Goal: Task Accomplishment & Management: Complete application form

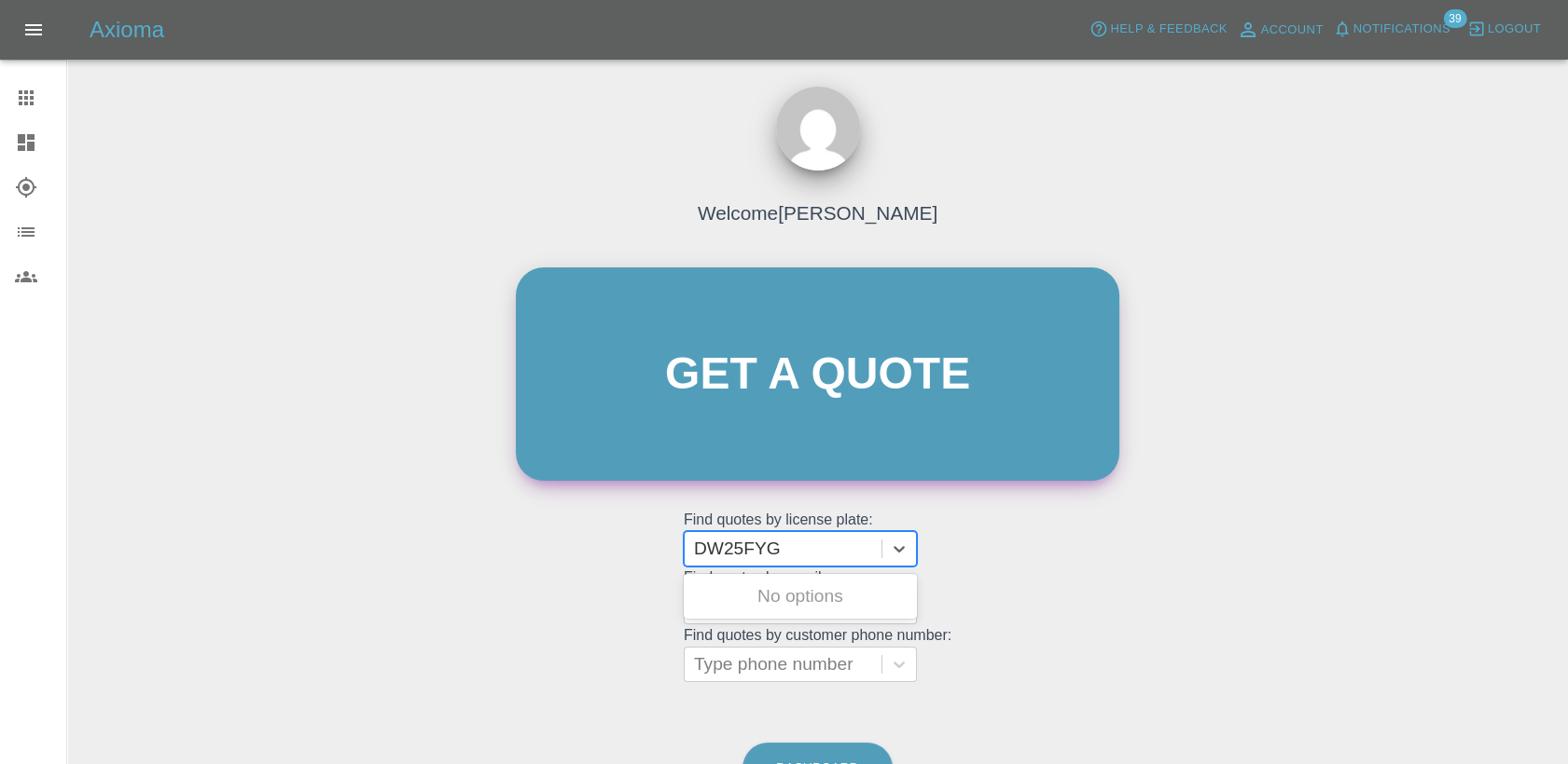
type input "DW25FYG"
click at [784, 330] on link "Get a quote" at bounding box center [817, 374] width 603 height 213
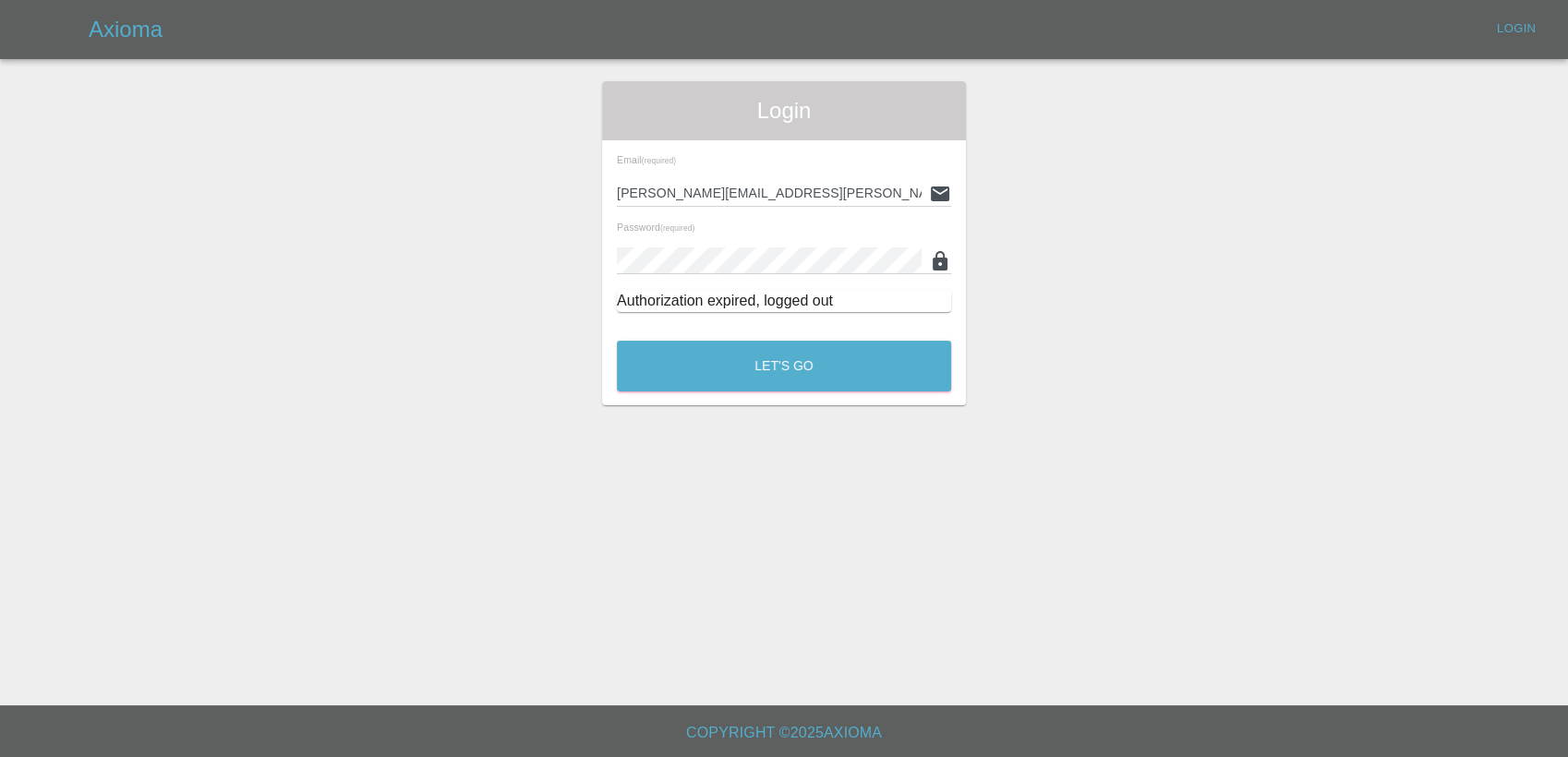
click at [782, 395] on div "Let's Go" at bounding box center [784, 361] width 336 height 69
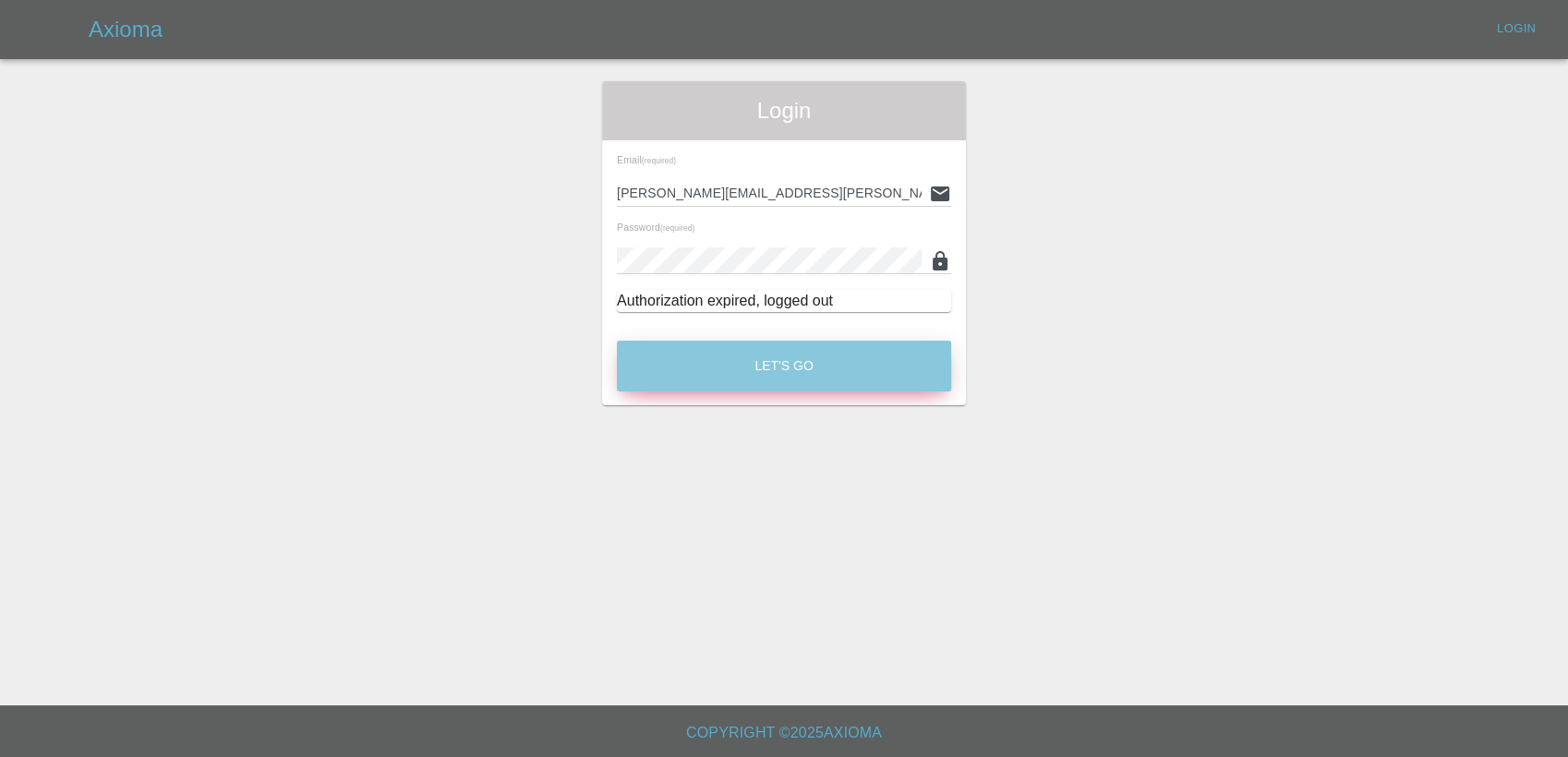
click at [792, 369] on button "Let's Go" at bounding box center [784, 366] width 334 height 51
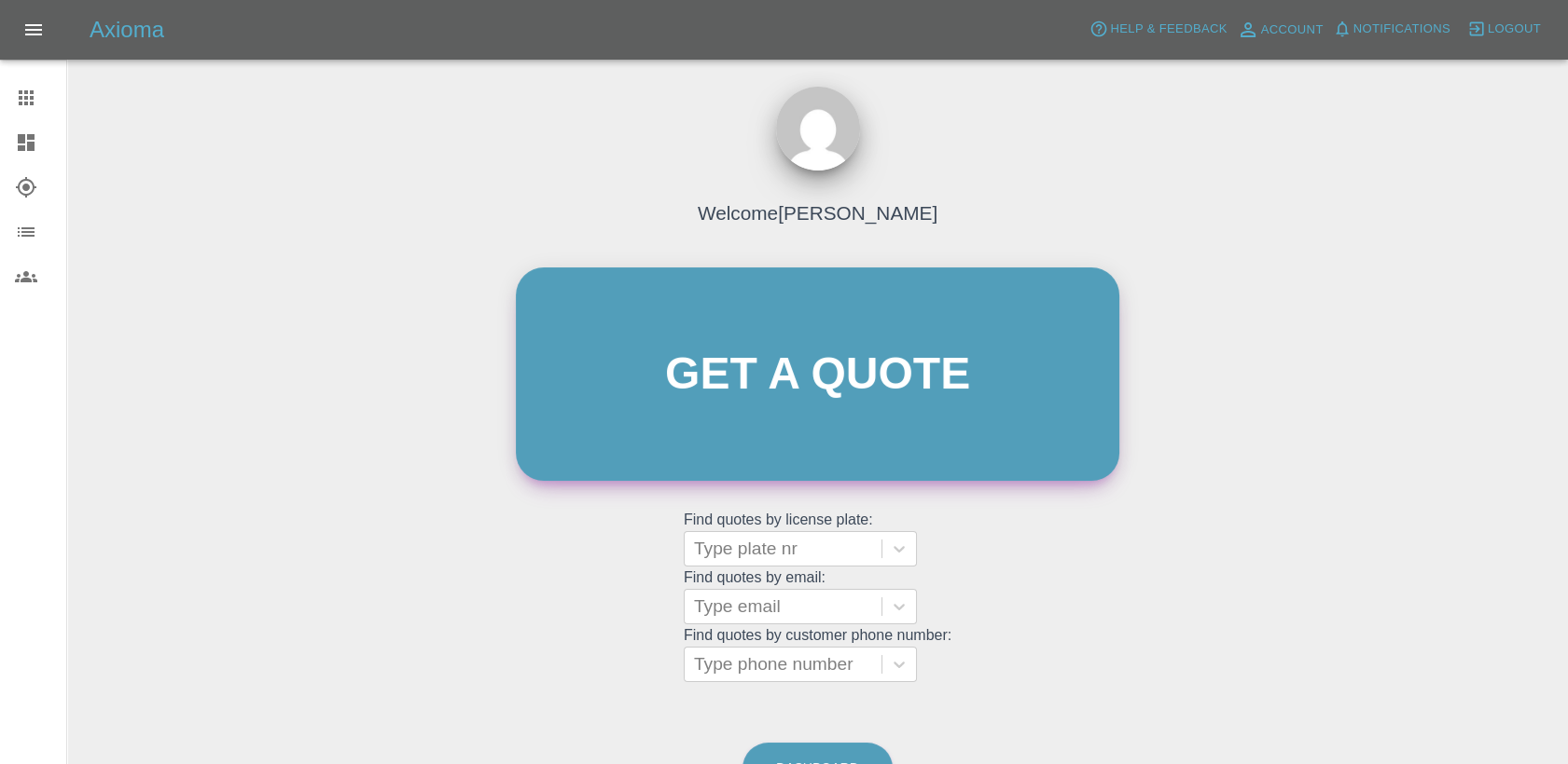
click at [828, 394] on link "Get a quote" at bounding box center [817, 374] width 603 height 213
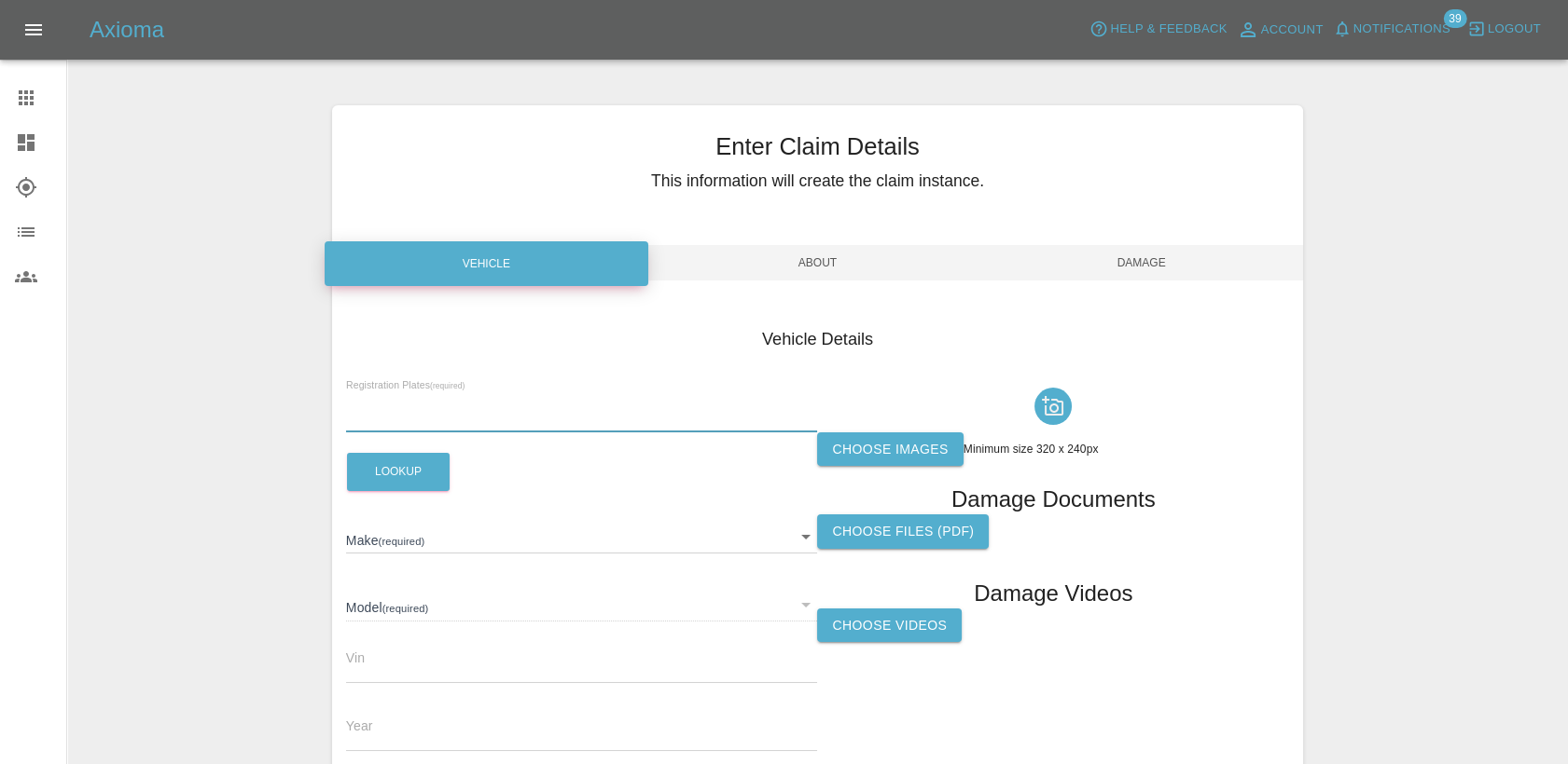
click at [530, 406] on input "text" at bounding box center [581, 419] width 472 height 27
paste input "DW25FYG"
type input "DW25FYG"
click at [391, 459] on button "Lookup" at bounding box center [398, 472] width 103 height 38
click at [918, 452] on label "Choose images" at bounding box center [889, 450] width 146 height 34
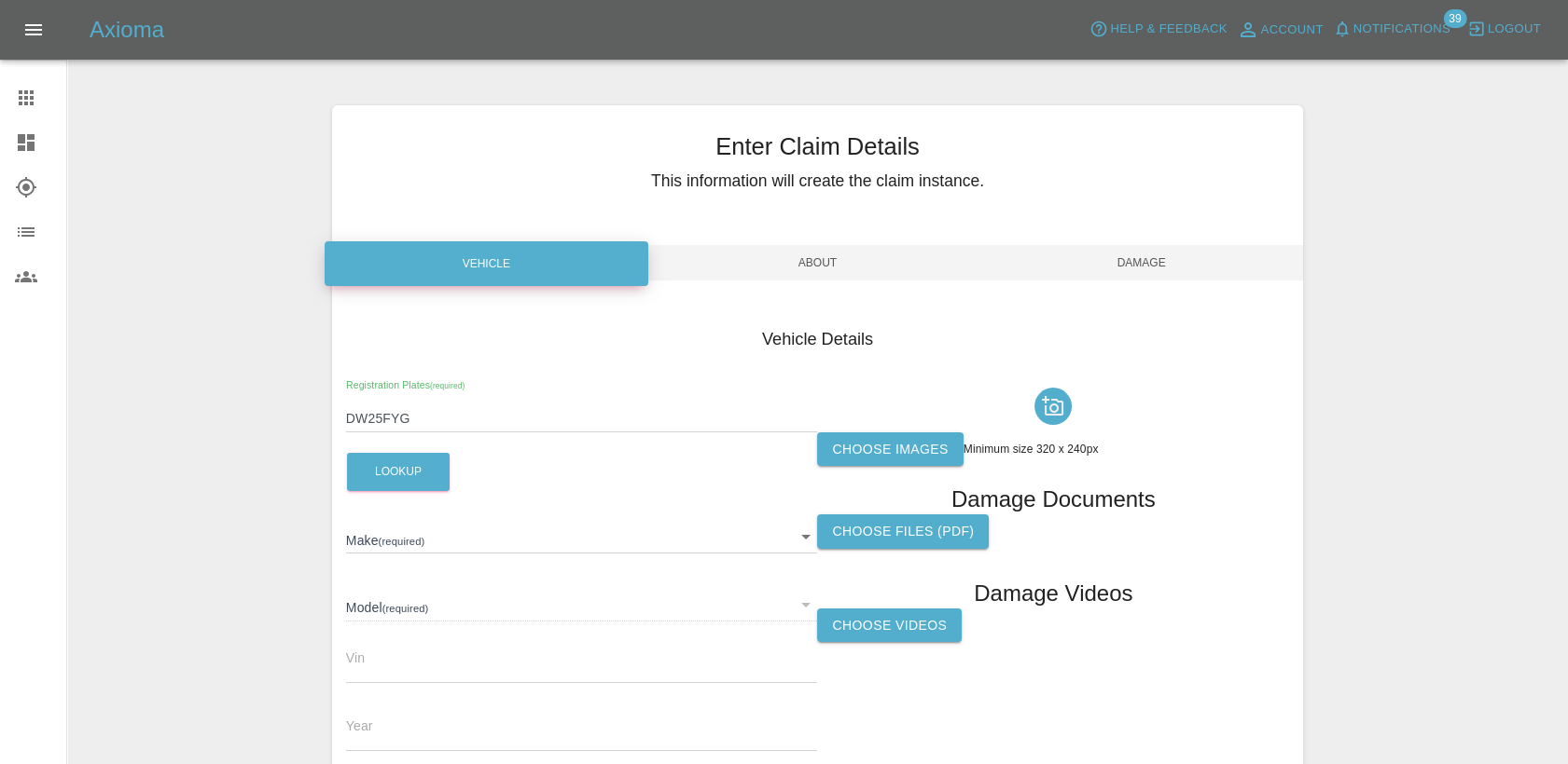
click at [0, 0] on input "Choose images" at bounding box center [0, 0] width 0 height 0
type input "FORD"
type input "EXPLORER SELECT EXTENDED RANGE"
type input "[US_VEHICLE_IDENTIFICATION_NUMBER]"
type input "2025"
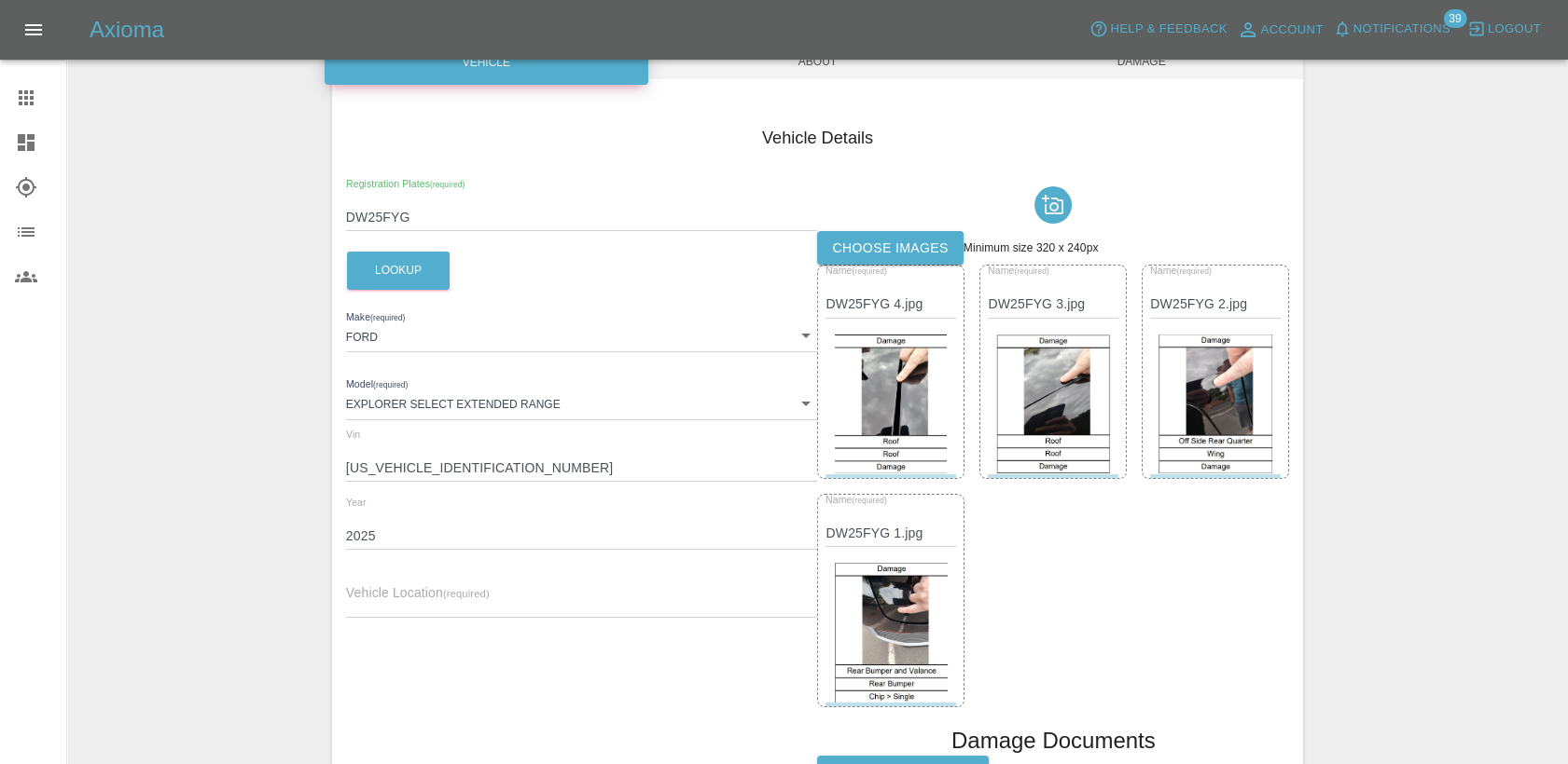
scroll to position [413, 0]
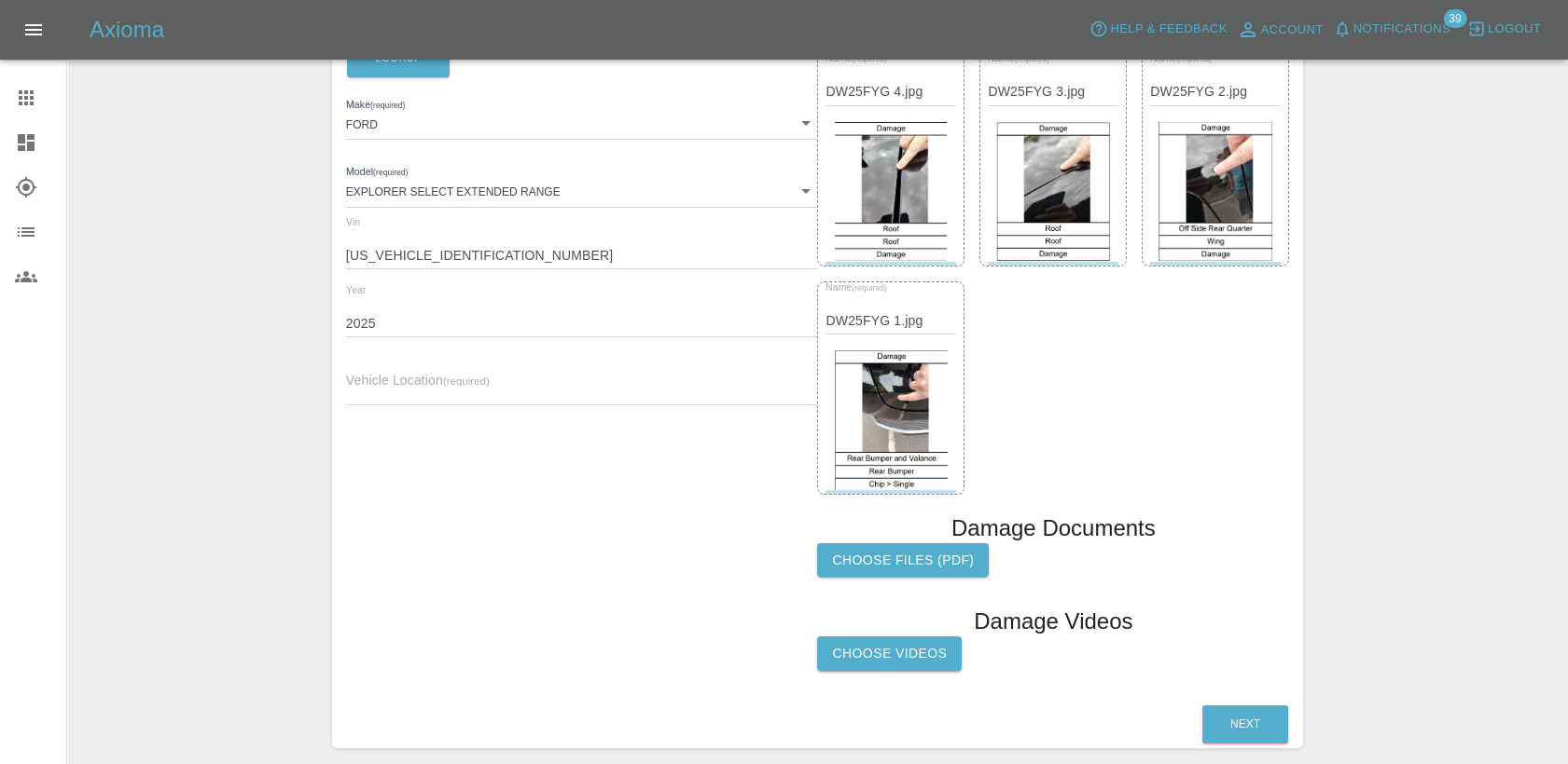
click at [533, 373] on div "Vehicle Location (required)" at bounding box center [581, 379] width 472 height 52
click at [536, 395] on input "text" at bounding box center [581, 392] width 472 height 27
paste input "[STREET_ADDRESS]"
type input "[STREET_ADDRESS]"
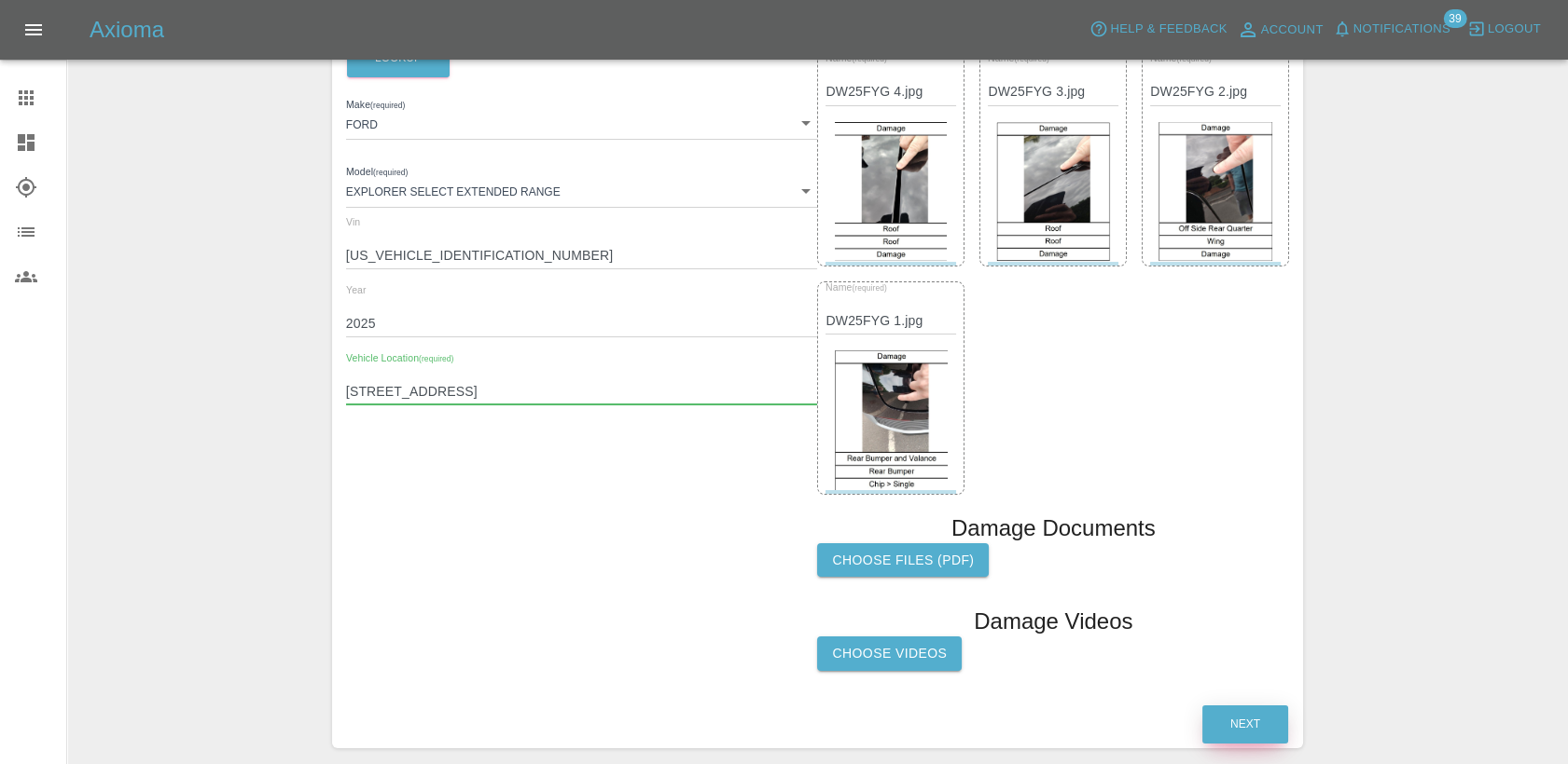
click at [1257, 728] on button "Next" at bounding box center [1245, 725] width 86 height 38
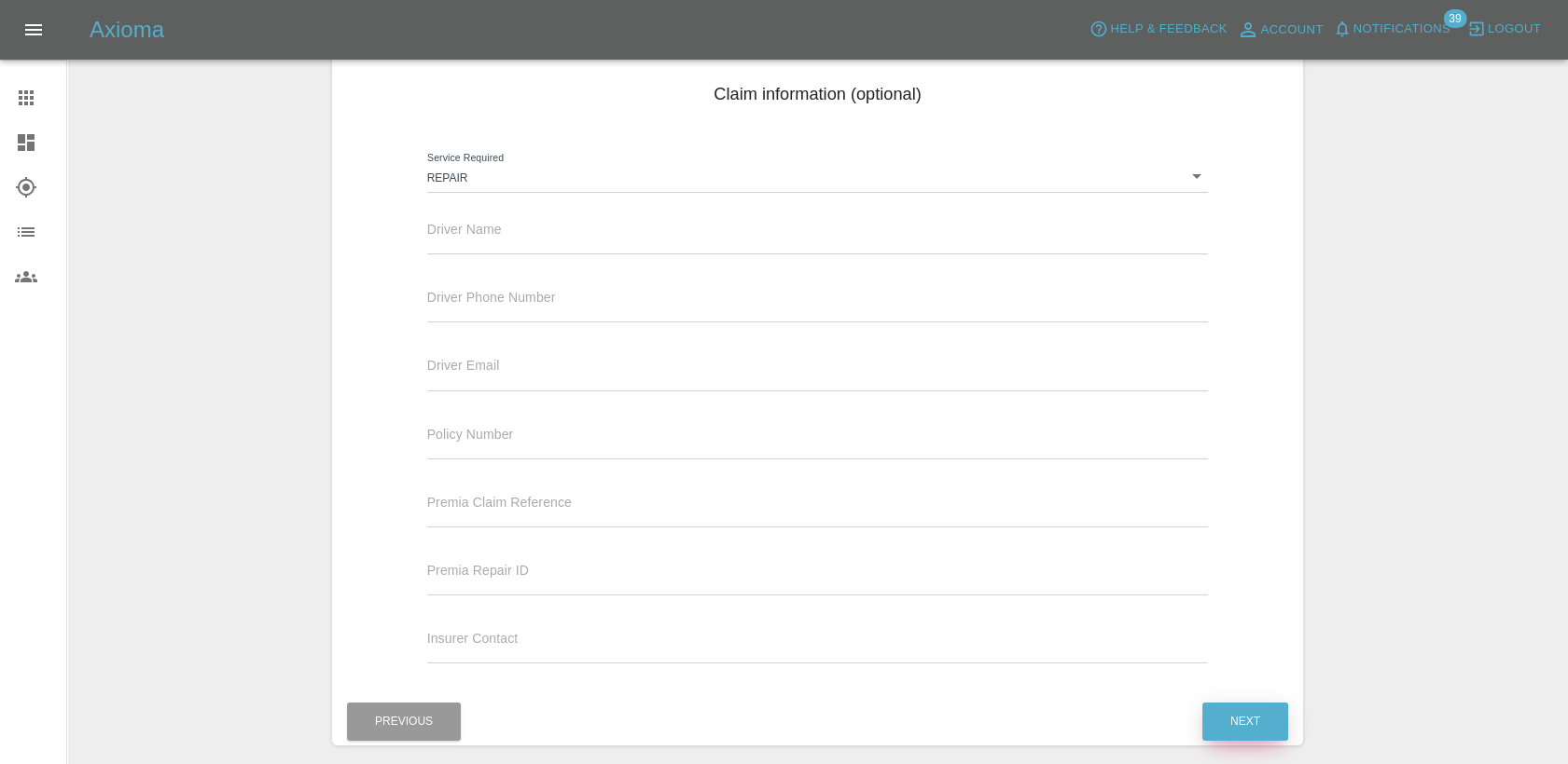
scroll to position [116, 0]
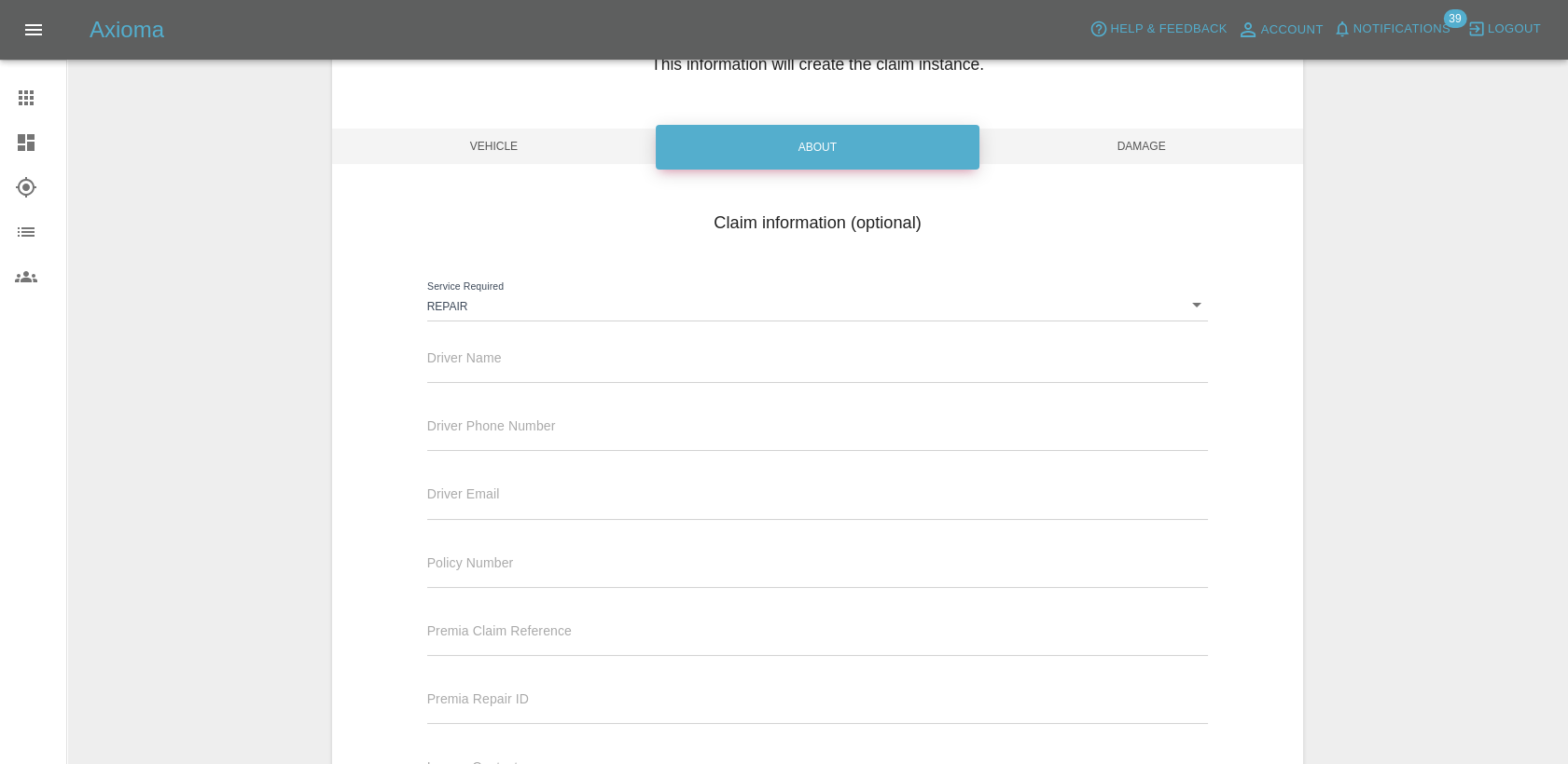
click at [522, 356] on input "text" at bounding box center [818, 370] width 782 height 27
paste input "[PERSON_NAME]"
type input "[PERSON_NAME]"
click at [547, 419] on span "Driver Phone Number" at bounding box center [491, 426] width 129 height 15
click at [547, 445] on input "text" at bounding box center [818, 437] width 782 height 27
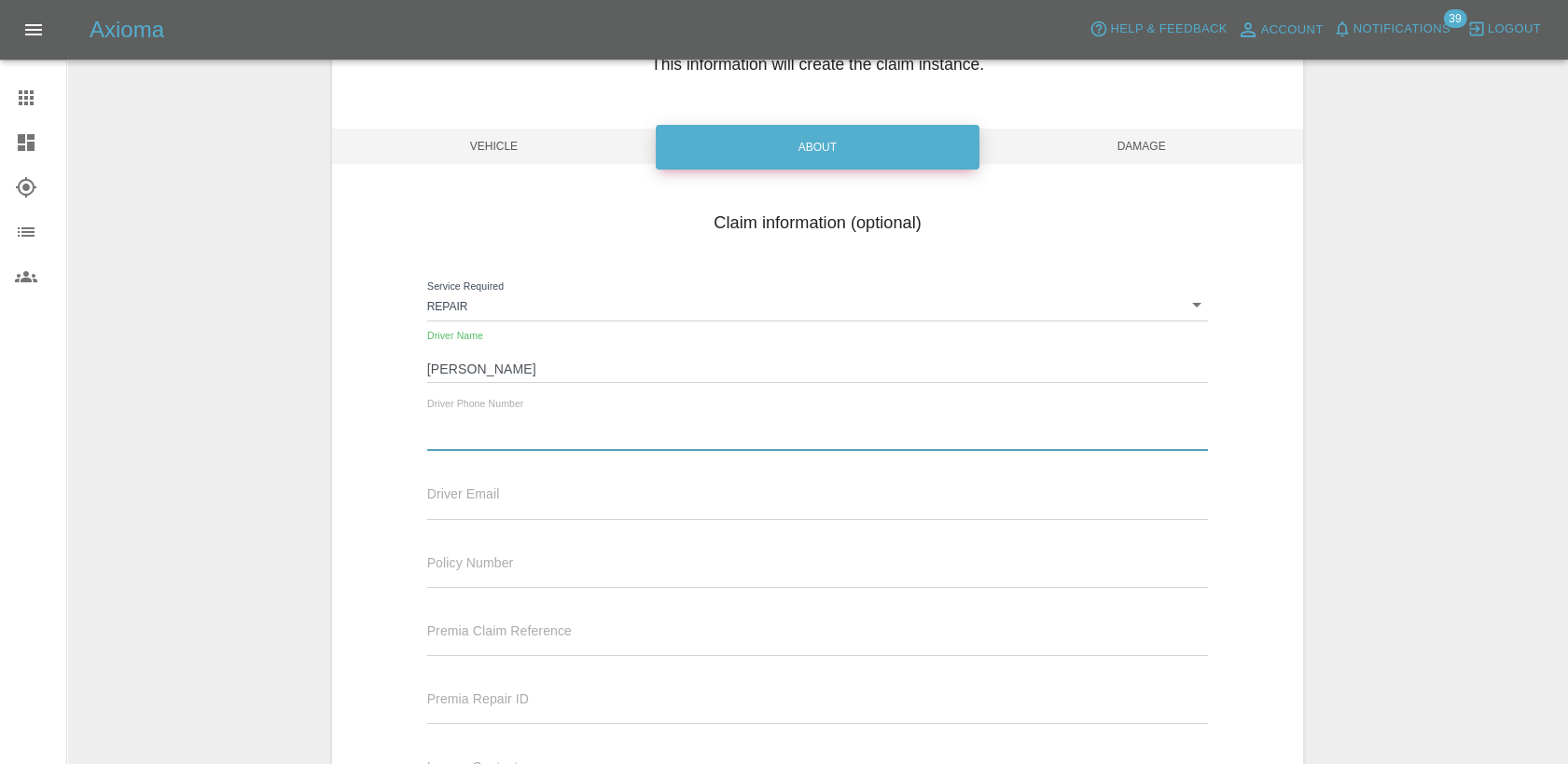
paste input "447515025157"
drag, startPoint x: 450, startPoint y: 442, endPoint x: 456, endPoint y: 429, distance: 14.3
click at [450, 439] on input "447515025157" at bounding box center [818, 437] width 782 height 27
type input "07515025157"
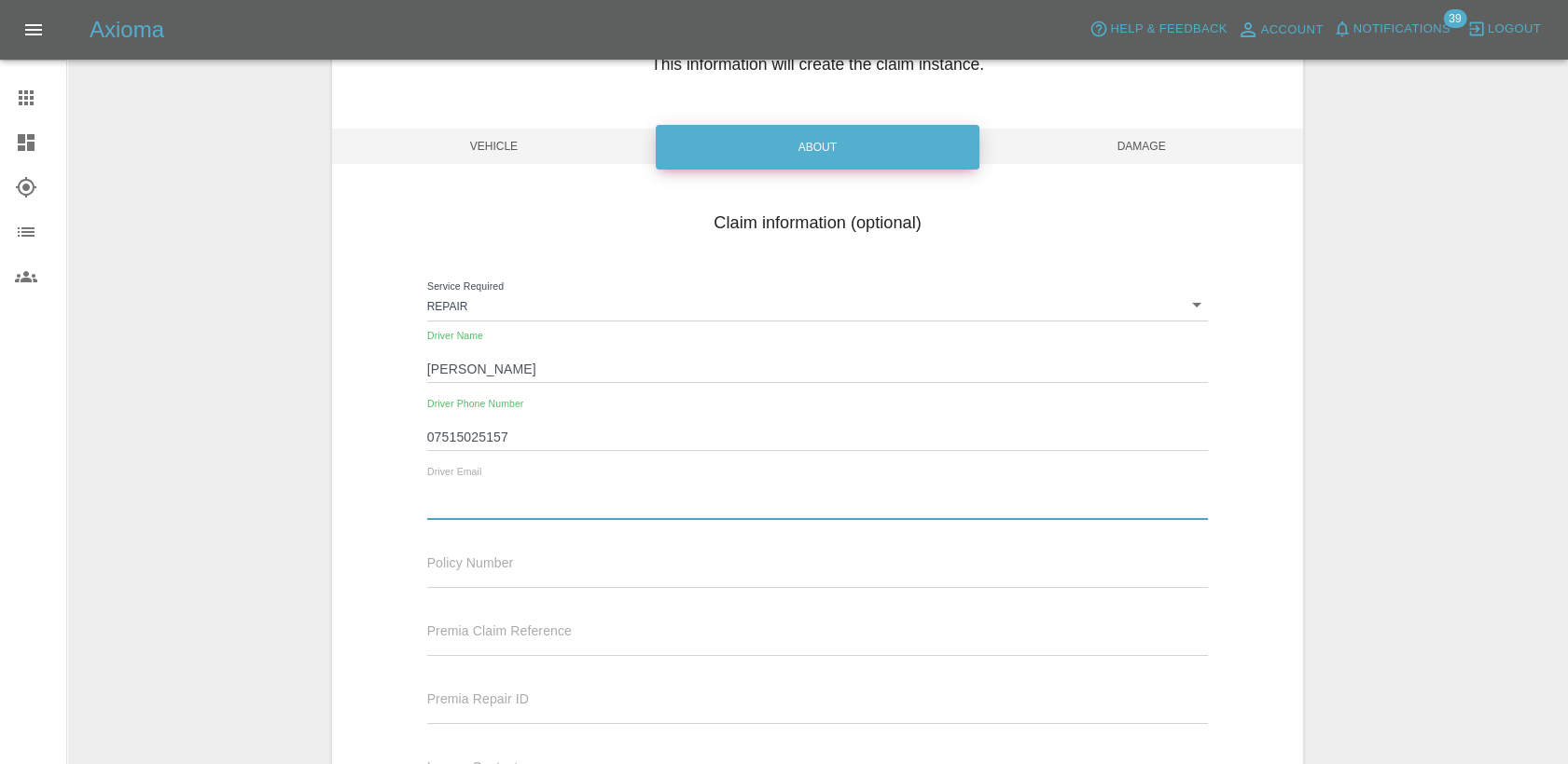
click at [471, 511] on input "text" at bounding box center [818, 506] width 782 height 27
paste input "[PERSON_NAME][EMAIL_ADDRESS][DOMAIN_NAME]"
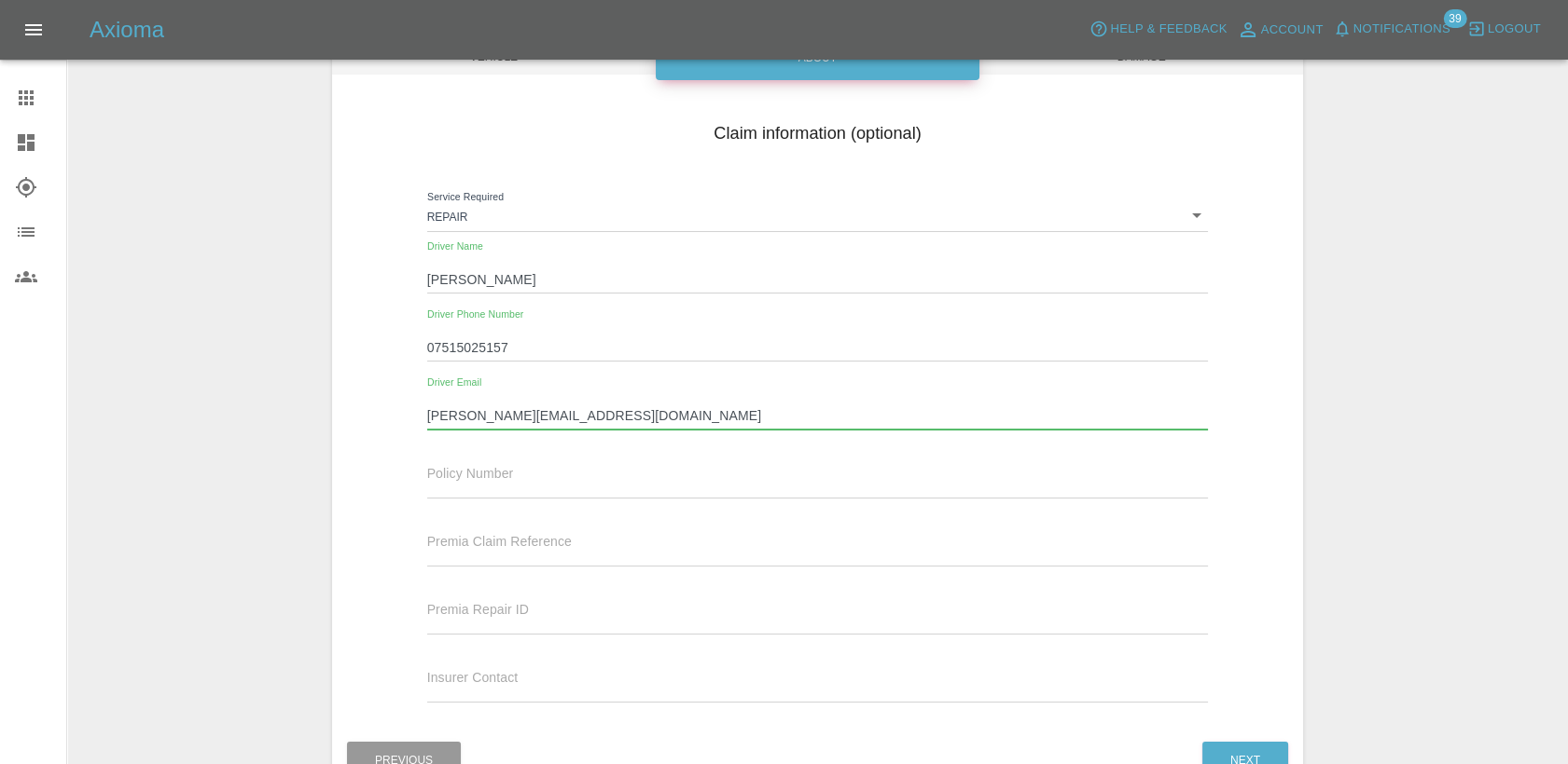
scroll to position [324, 0]
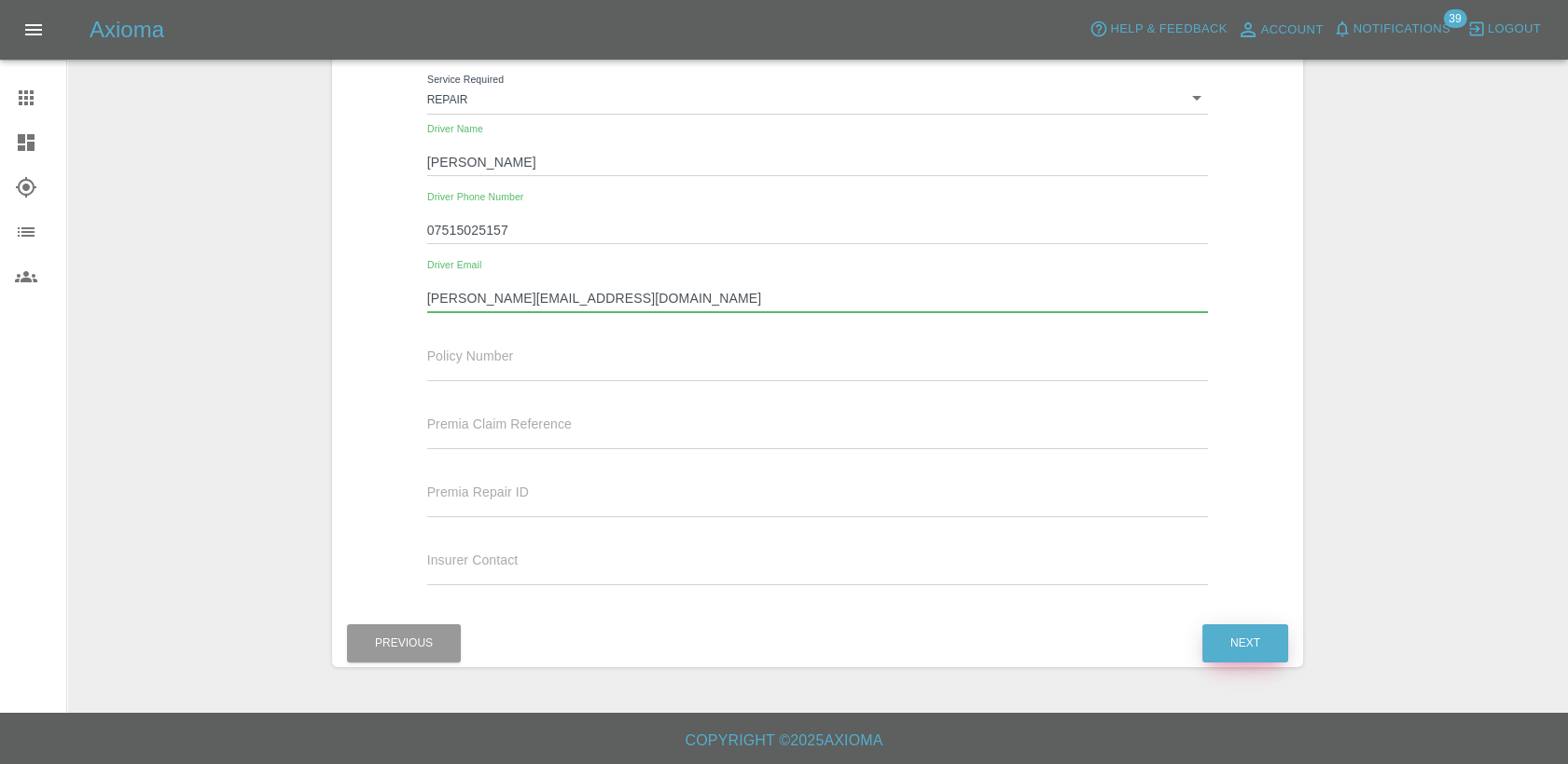
type input "[PERSON_NAME][EMAIL_ADDRESS][DOMAIN_NAME]"
click at [1253, 648] on button "Next" at bounding box center [1245, 644] width 86 height 38
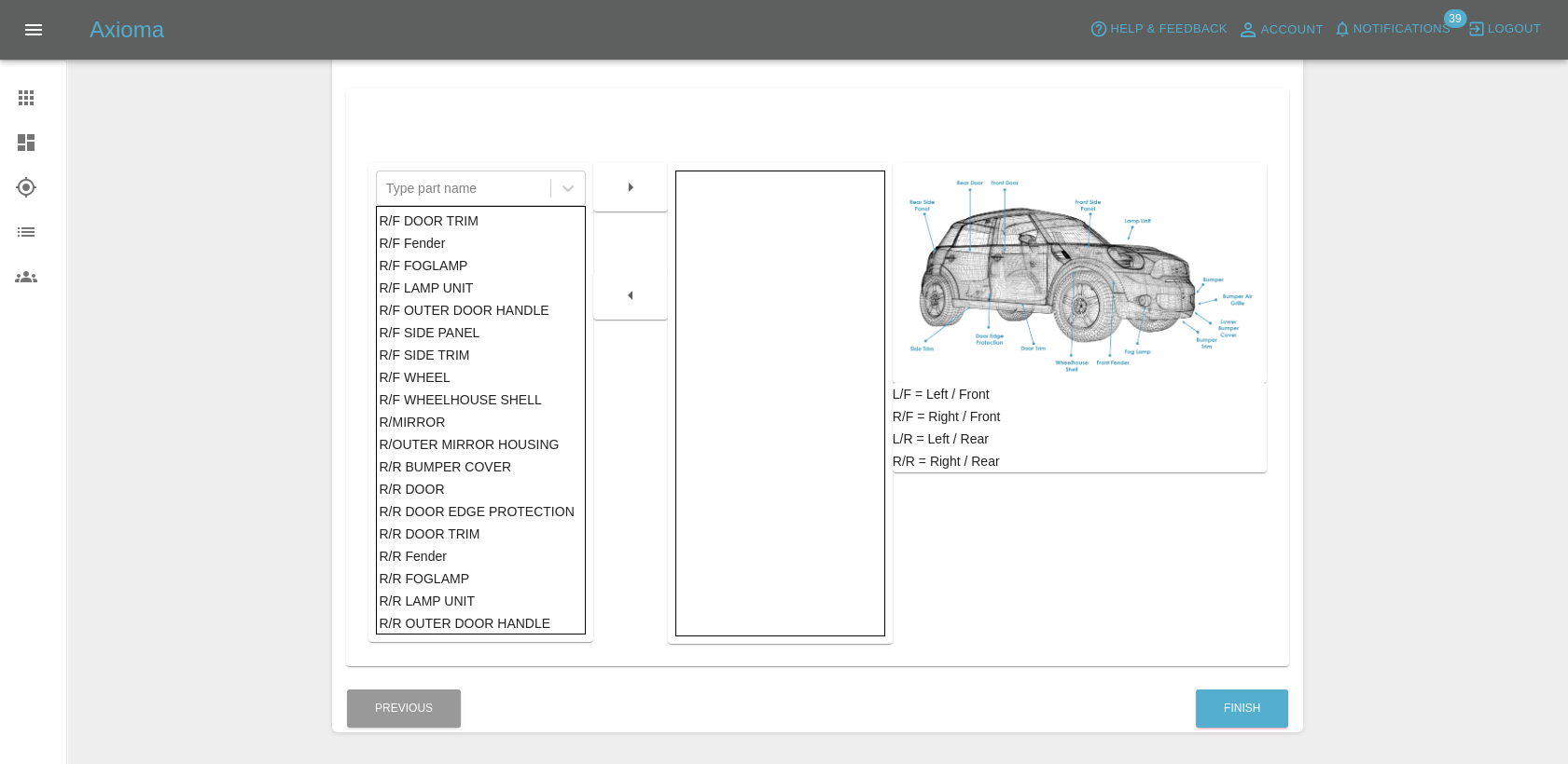
scroll to position [828, 0]
click at [484, 171] on div "Type part name" at bounding box center [463, 188] width 173 height 33
click at [482, 185] on div at bounding box center [463, 188] width 154 height 26
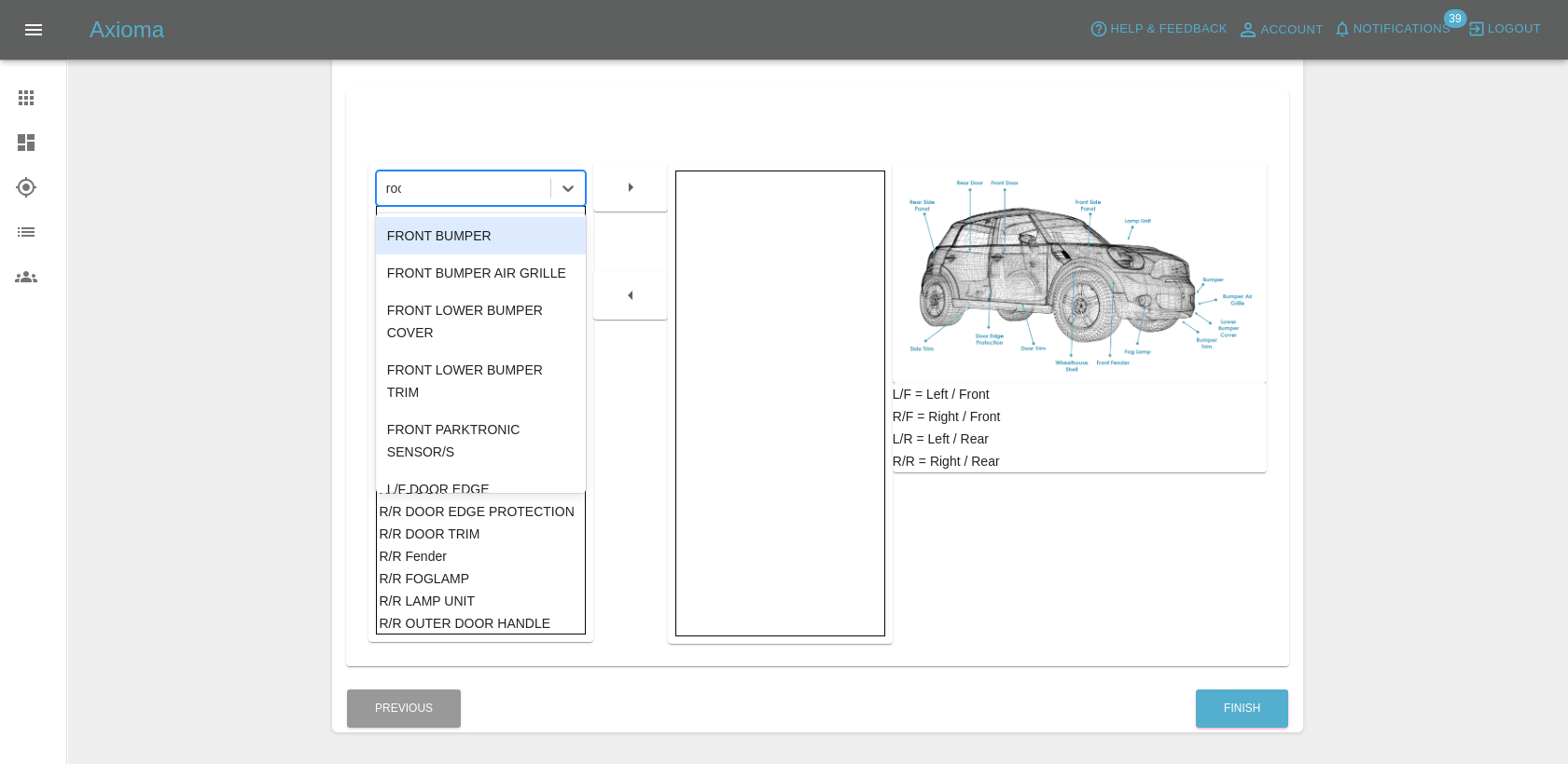
type input "roof"
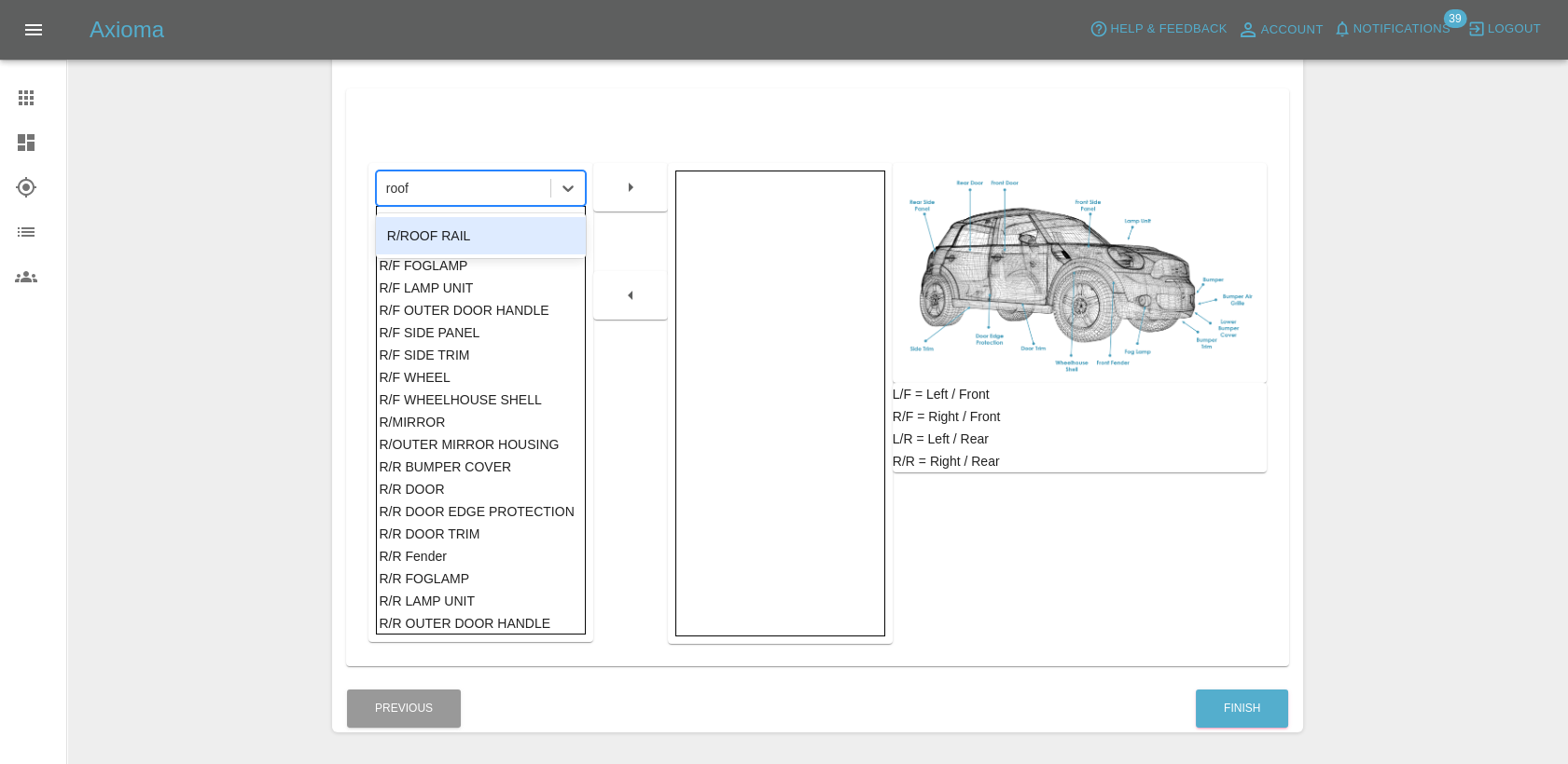
click at [492, 233] on div "R/ROOF RAIL" at bounding box center [480, 235] width 210 height 37
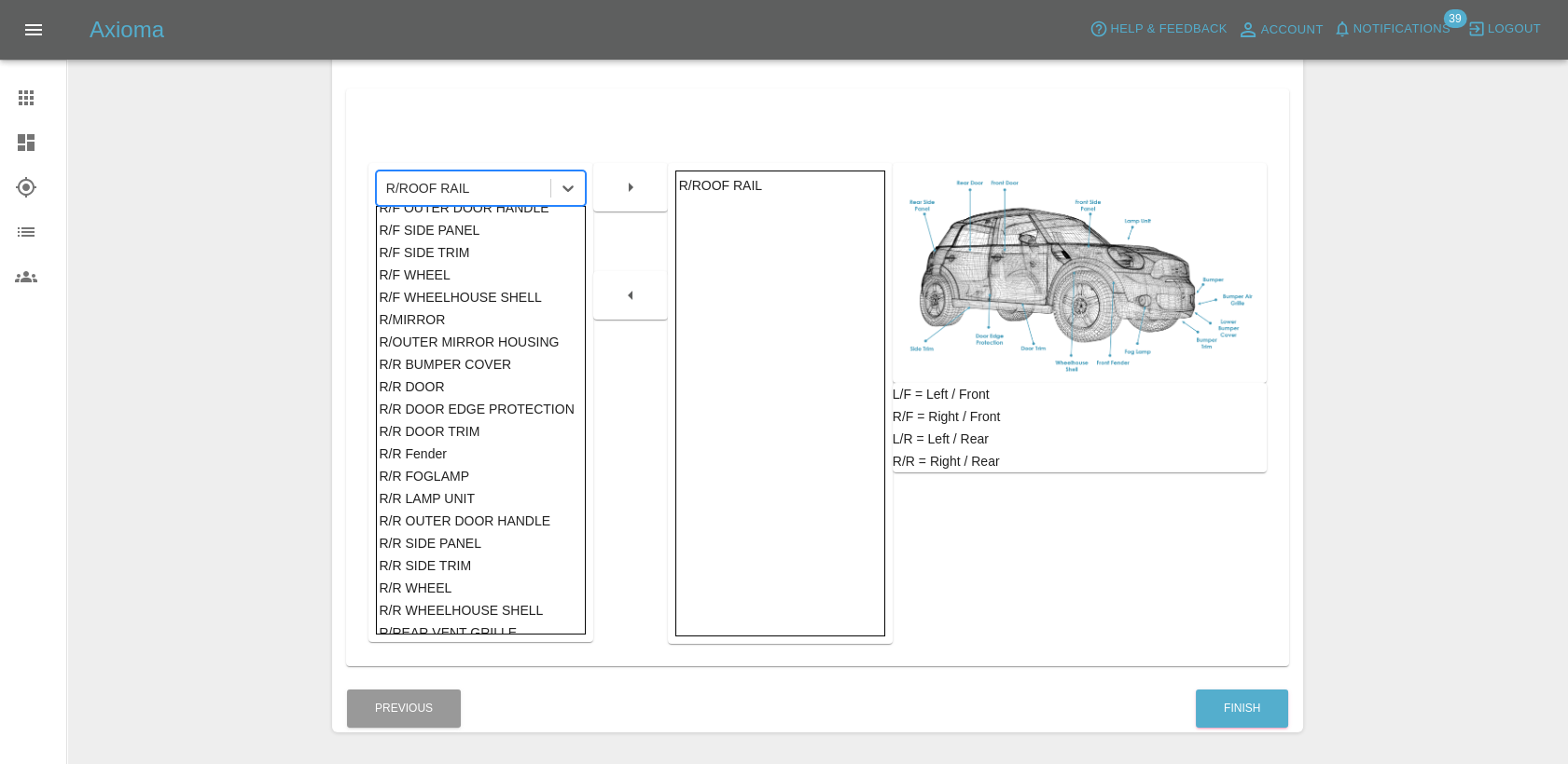
scroll to position [934, 0]
click at [421, 530] on div "R/R SIDE PANEL" at bounding box center [479, 540] width 203 height 22
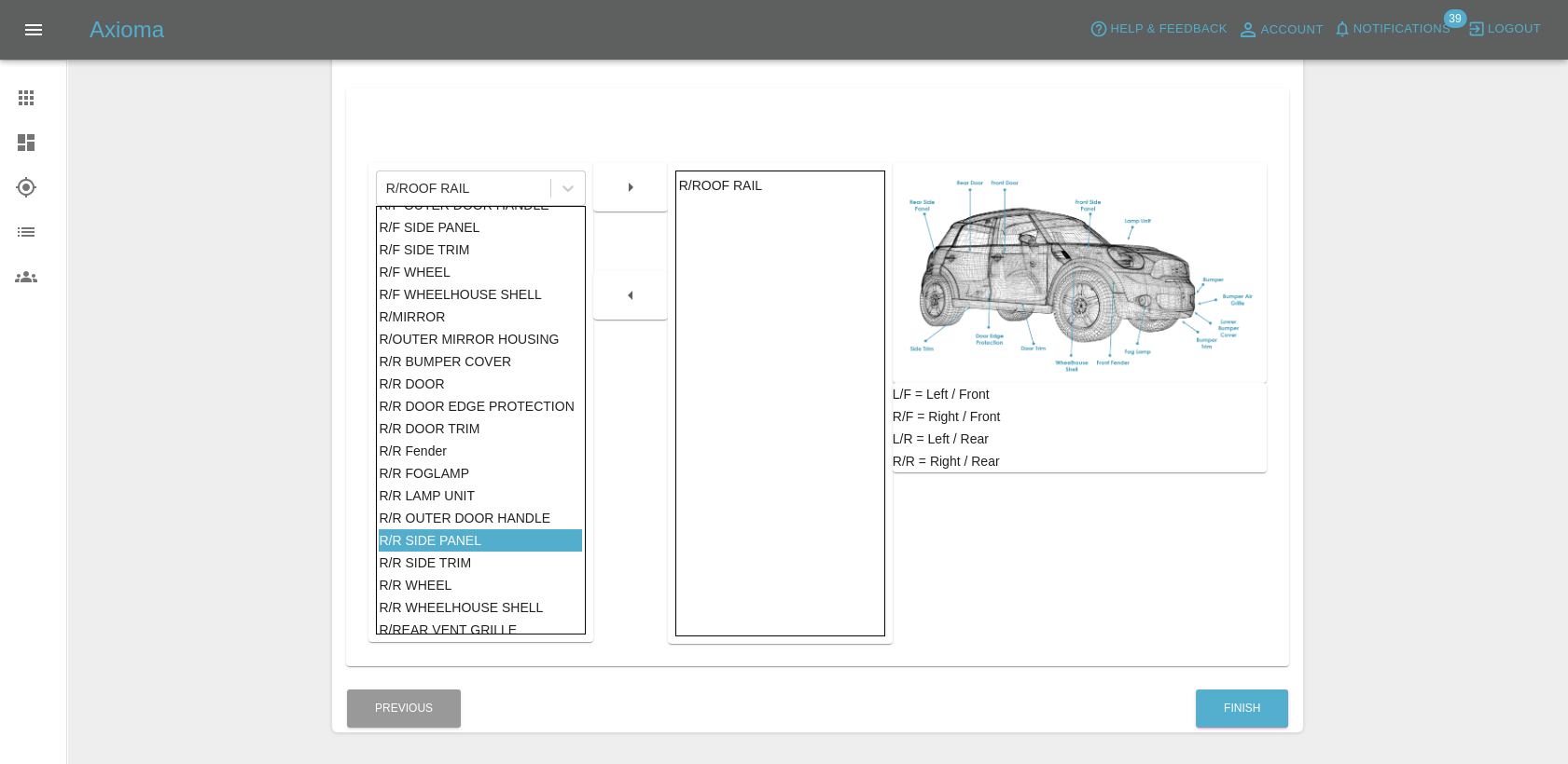
click at [630, 193] on icon "button" at bounding box center [630, 187] width 22 height 22
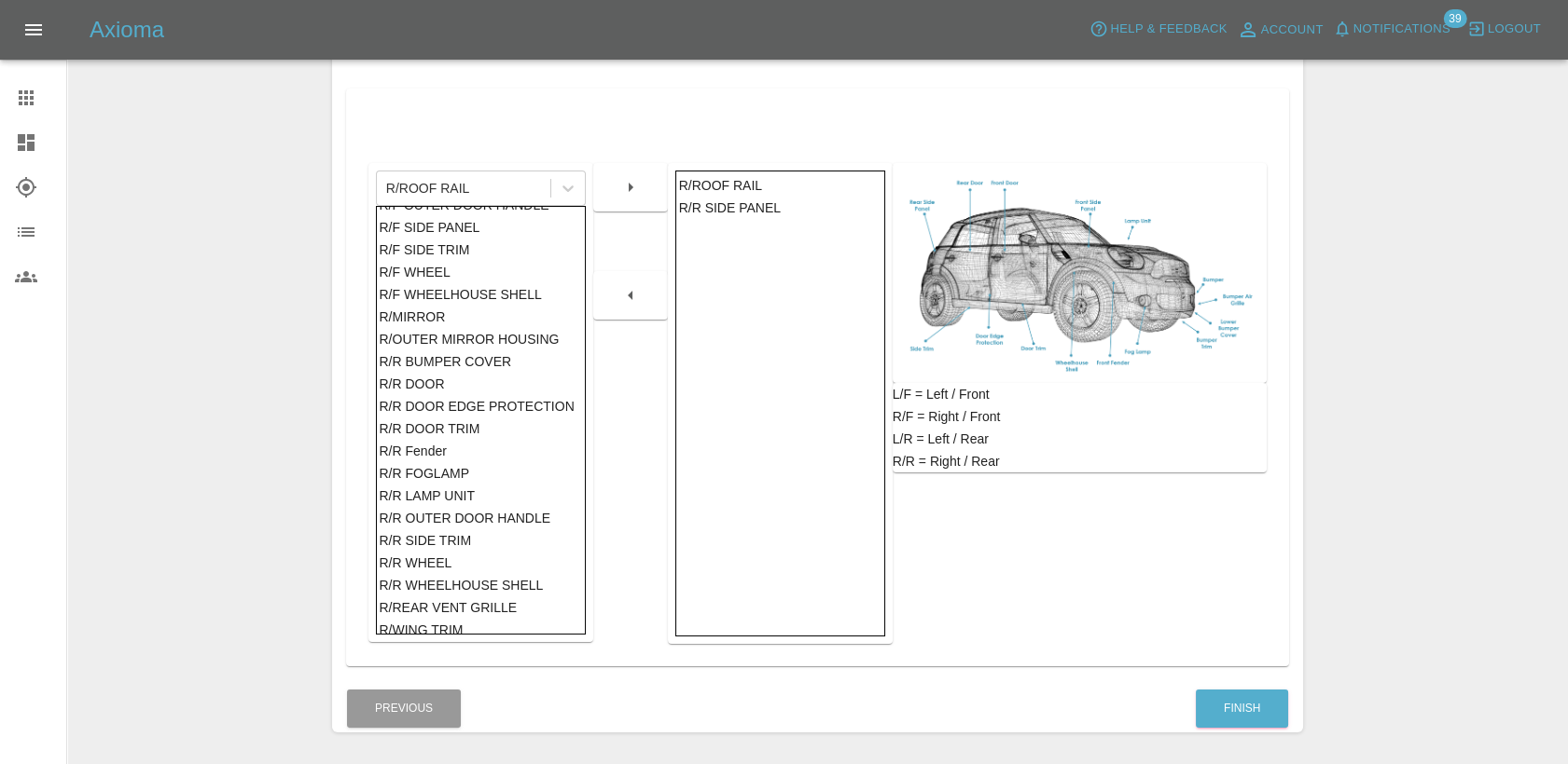
scroll to position [938, 0]
click at [480, 354] on div "R/R BUMPER COVER" at bounding box center [479, 355] width 203 height 22
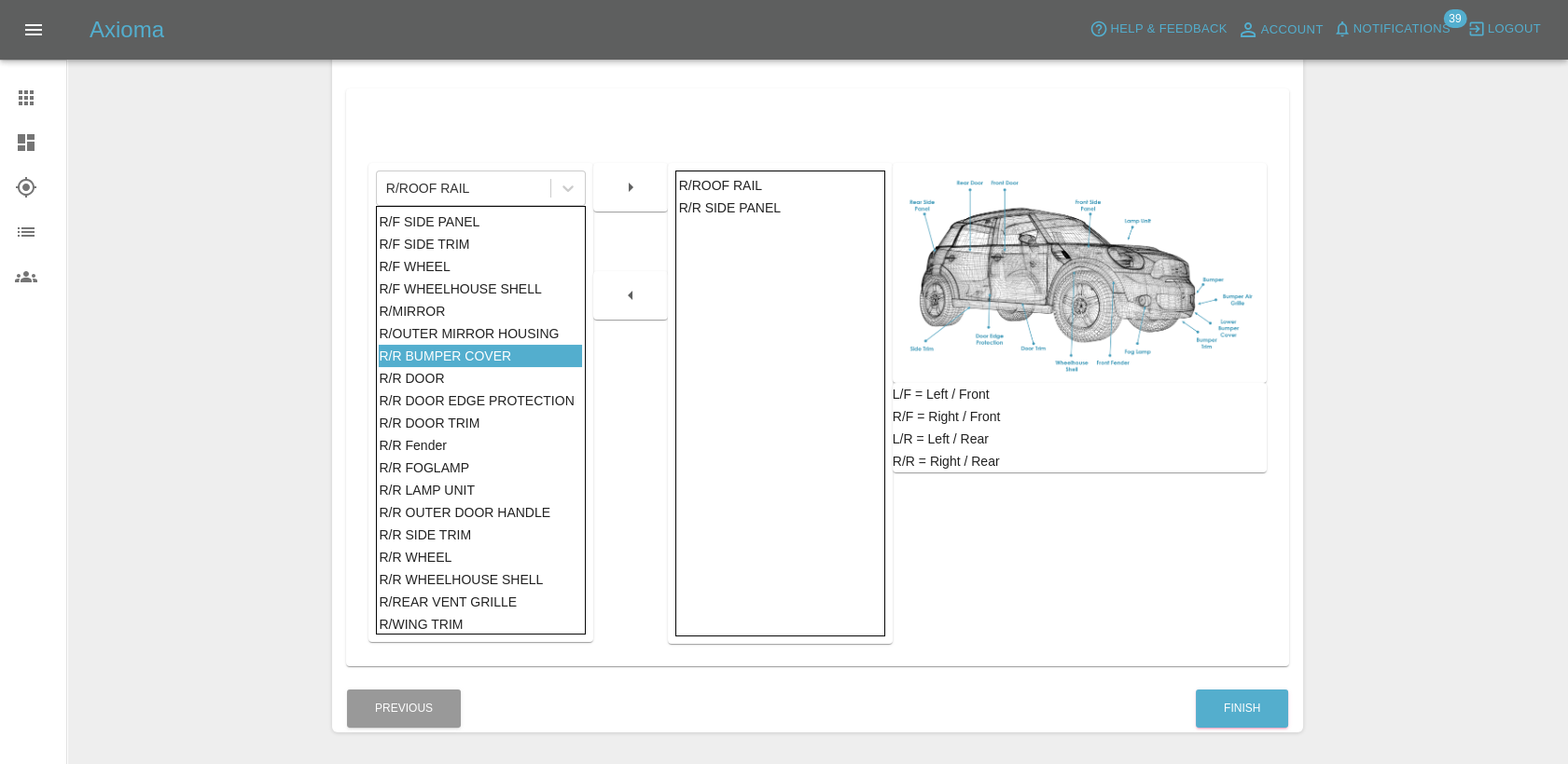
scroll to position [1031, 0]
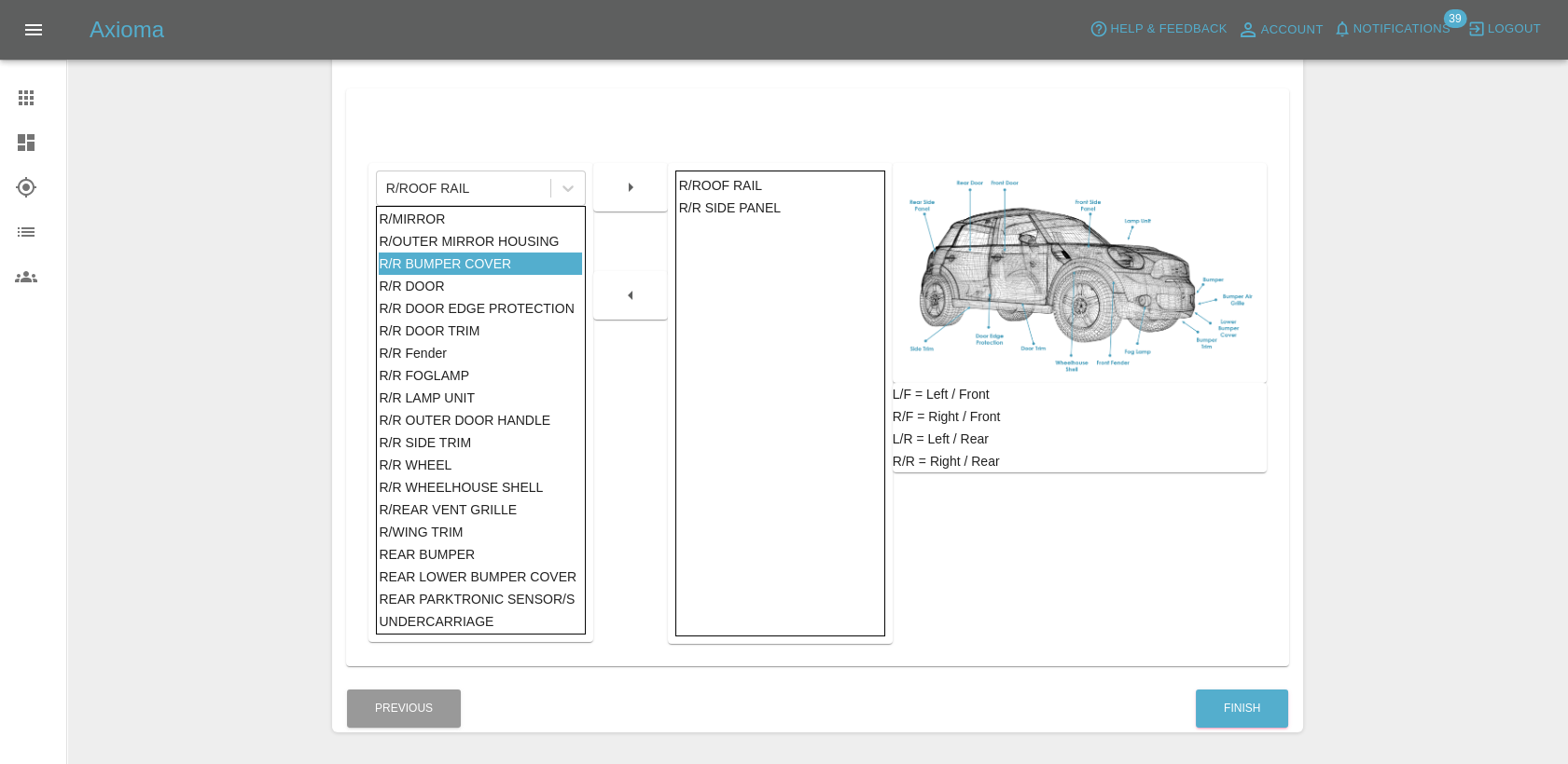
click at [458, 556] on div "REAR BUMPER" at bounding box center [479, 554] width 203 height 22
click at [646, 191] on button "button" at bounding box center [630, 187] width 60 height 33
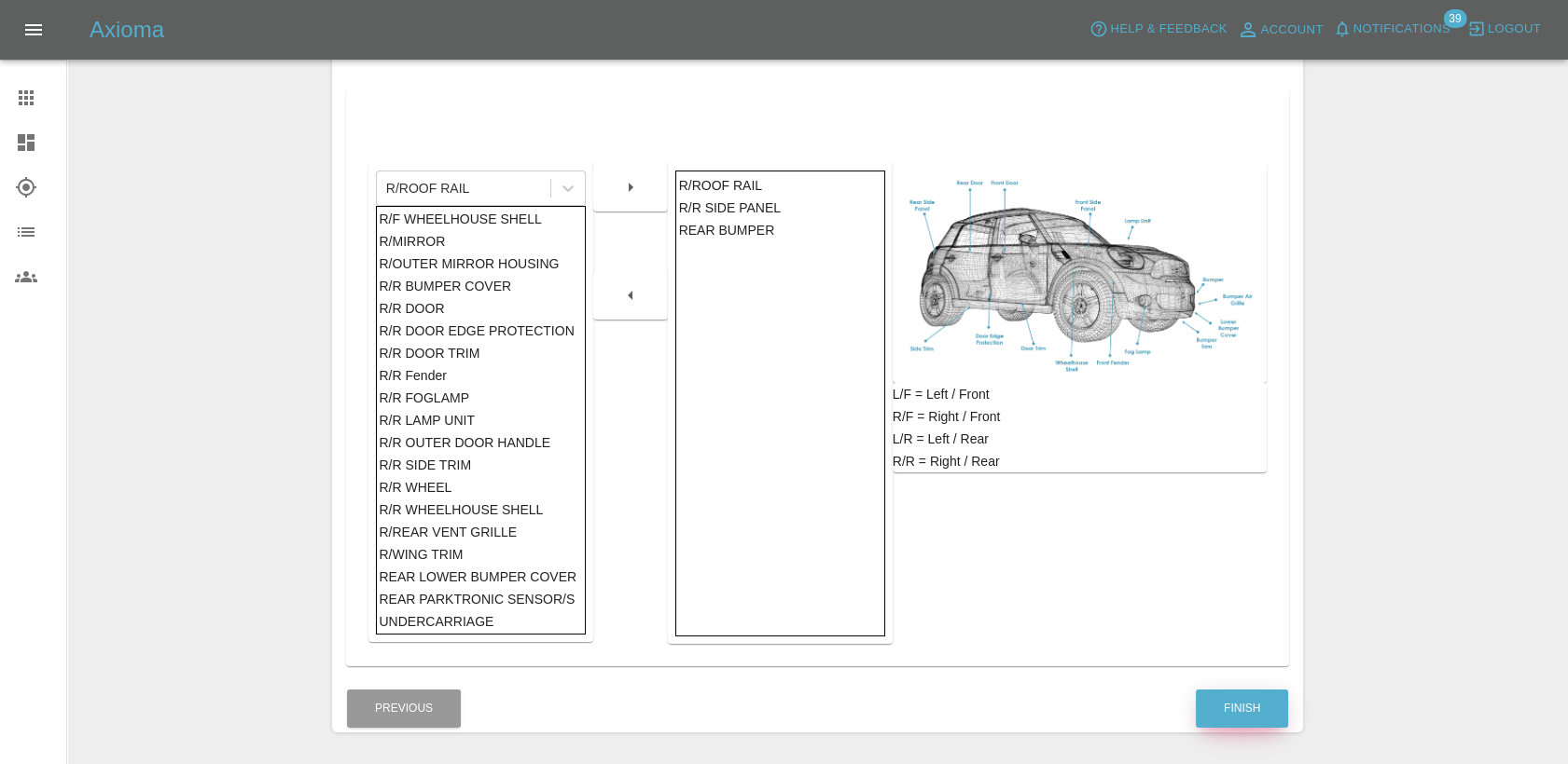
click at [1252, 705] on button "Finish" at bounding box center [1242, 709] width 92 height 38
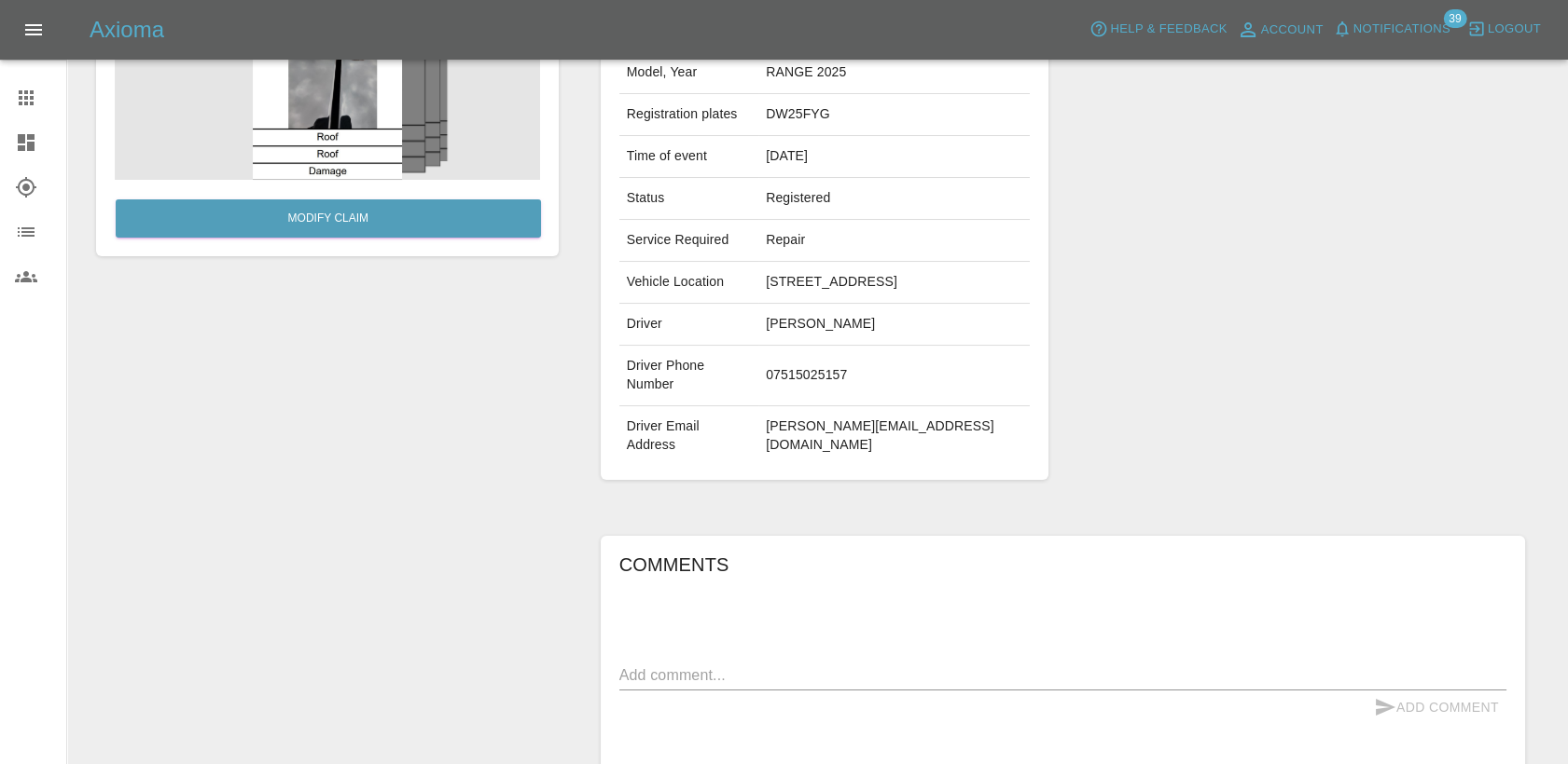
scroll to position [448, 0]
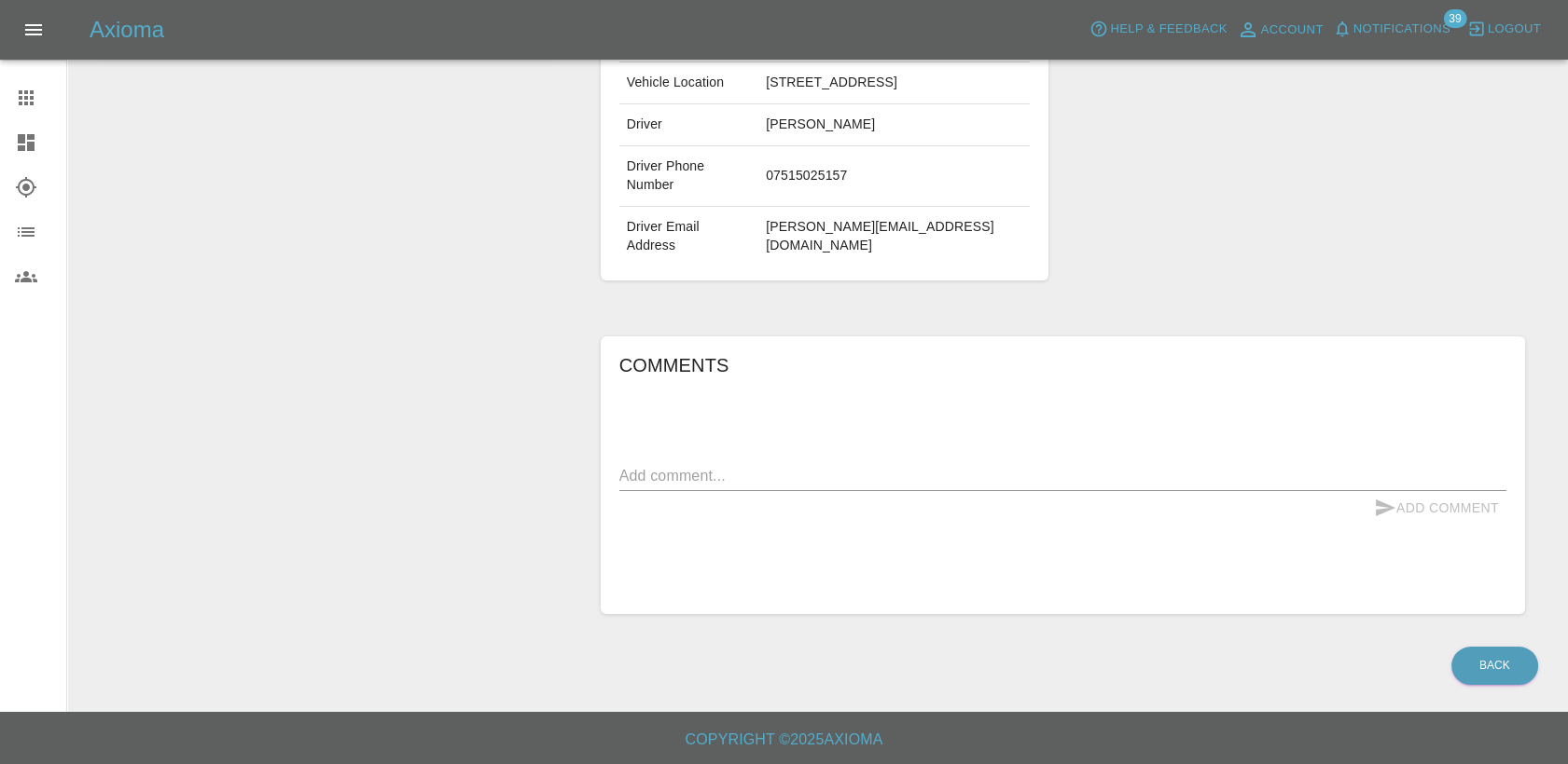
click at [836, 467] on textarea at bounding box center [1063, 475] width 887 height 22
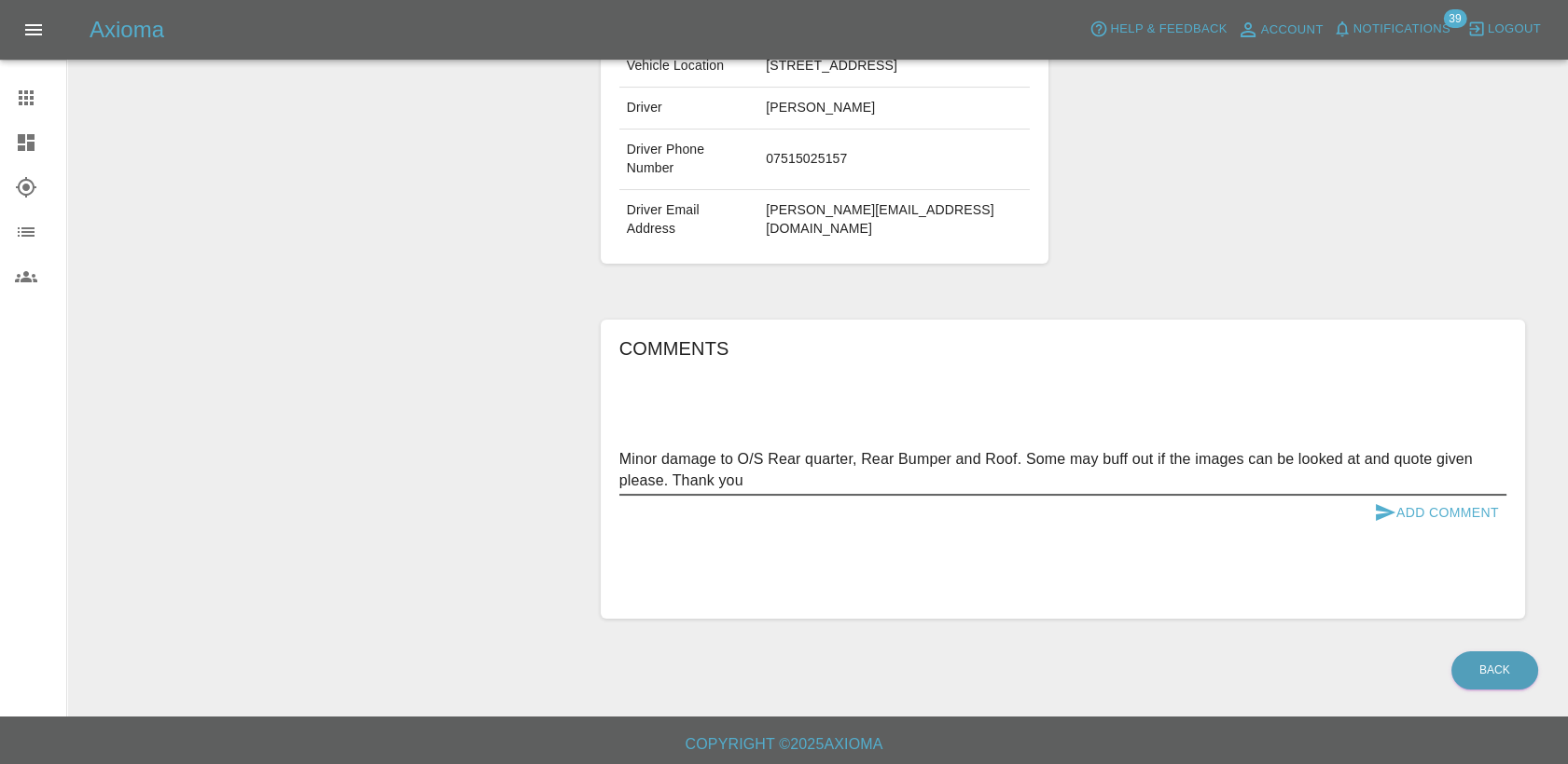
type textarea "Minor damage to O/S Rear quarter, Rear Bumper and Roof. Some may buff out if th…"
click at [1484, 531] on button "Add Comment" at bounding box center [1436, 513] width 140 height 34
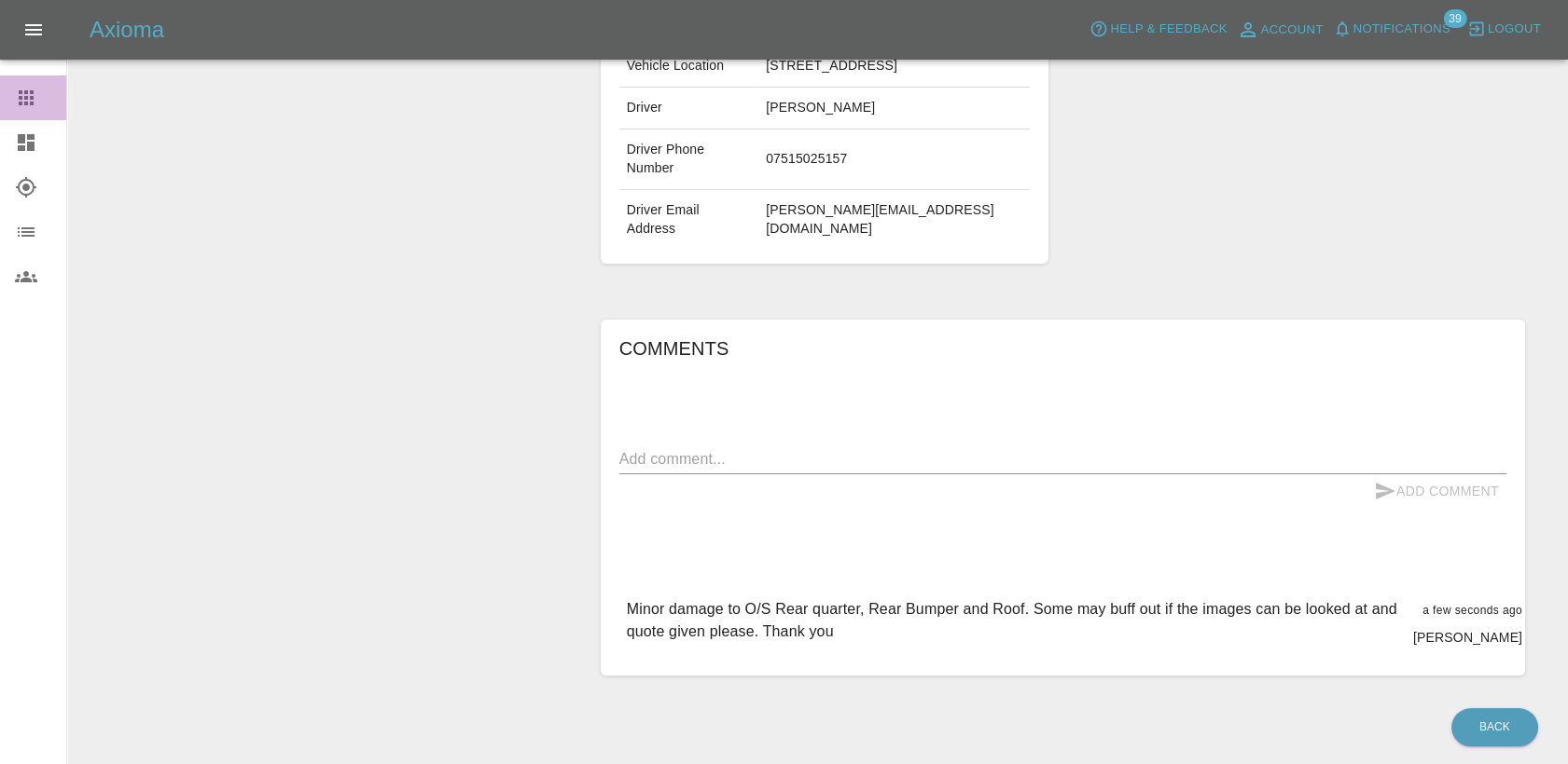
click at [22, 98] on icon at bounding box center [26, 97] width 22 height 22
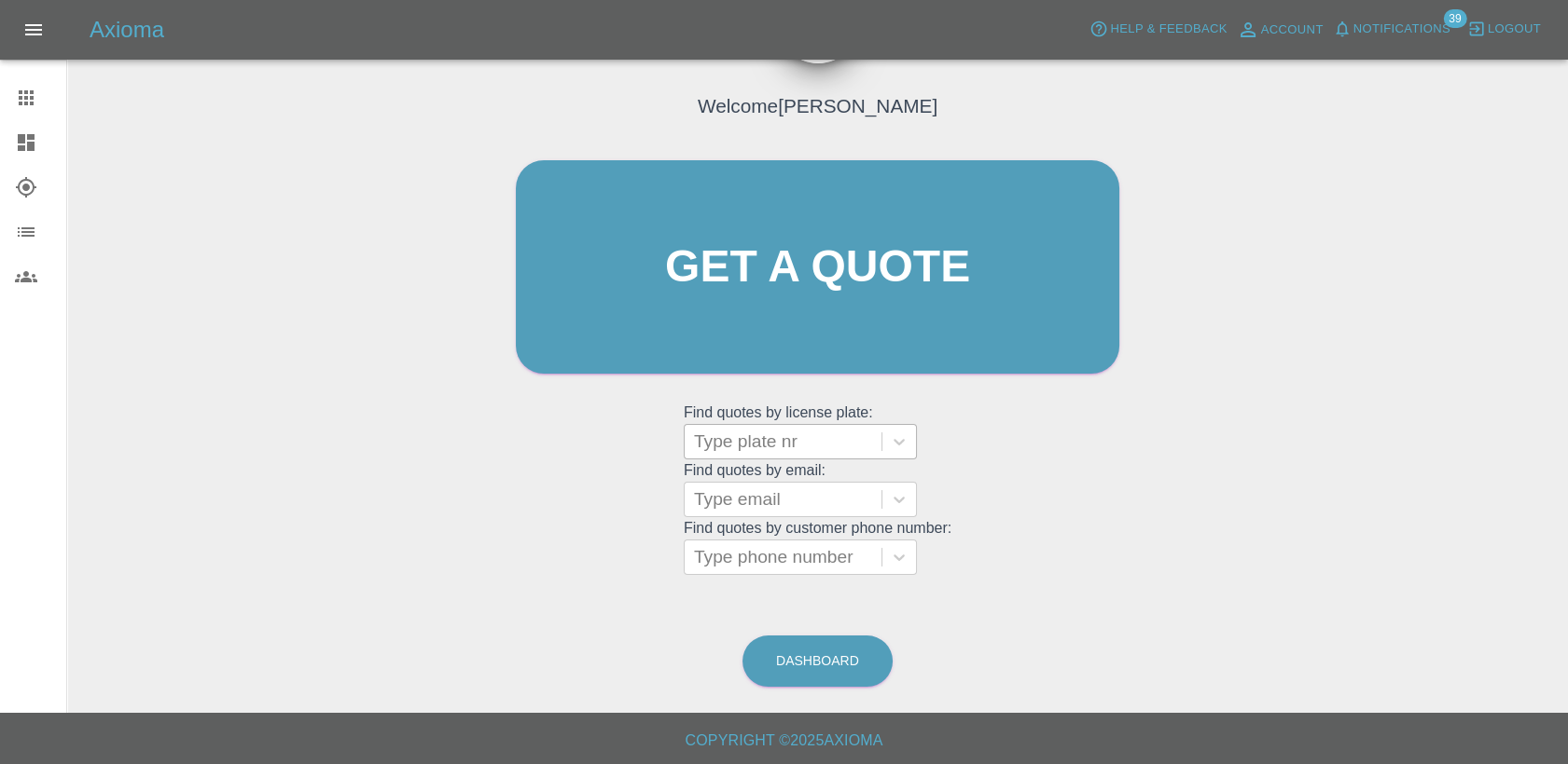
click at [808, 456] on div "Type plate nr" at bounding box center [783, 441] width 196 height 33
paste input "DL25HYZ"
type input "DL25HYZ"
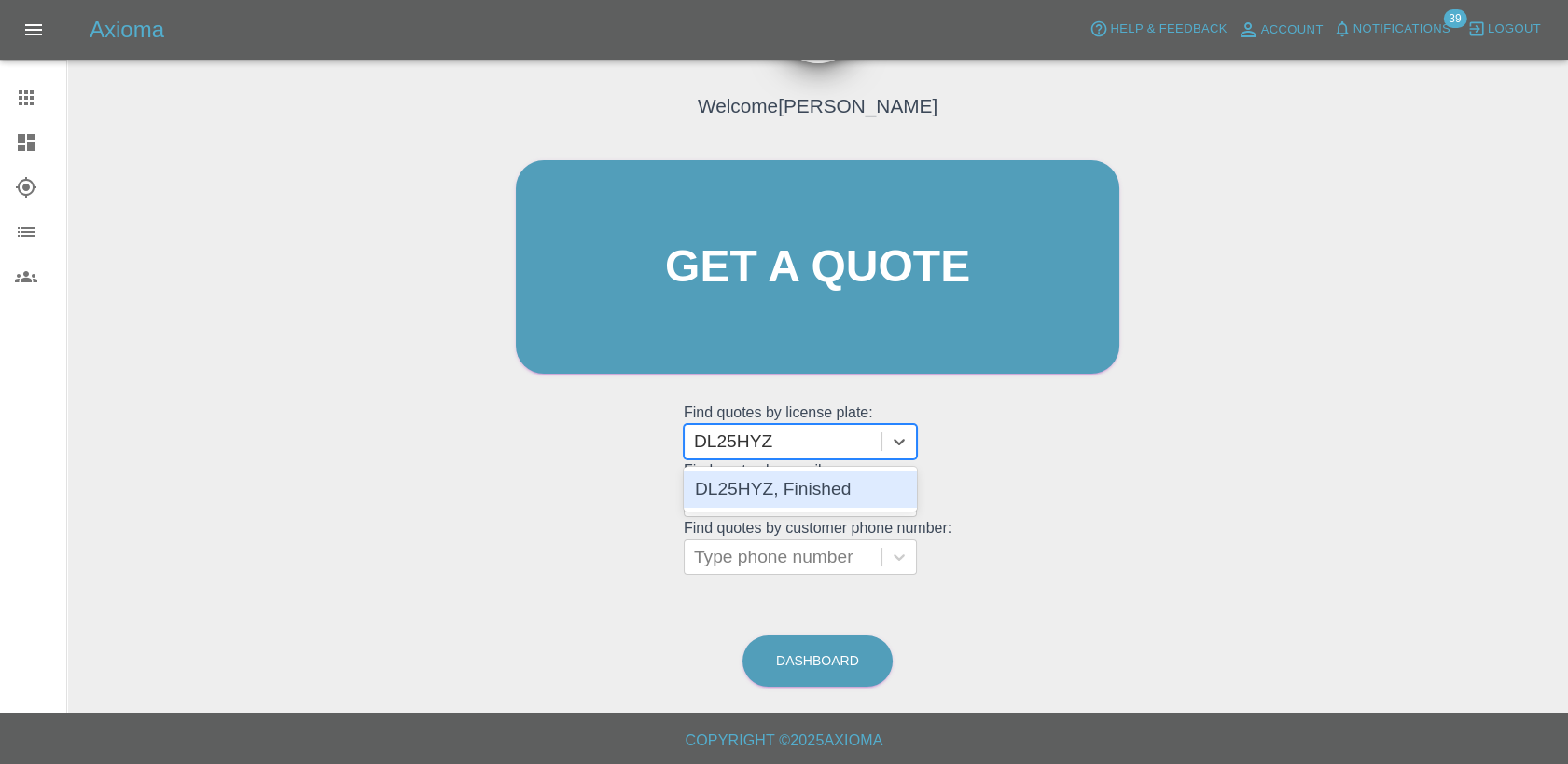
click at [805, 482] on div "DL25HYZ, Finished" at bounding box center [800, 489] width 234 height 37
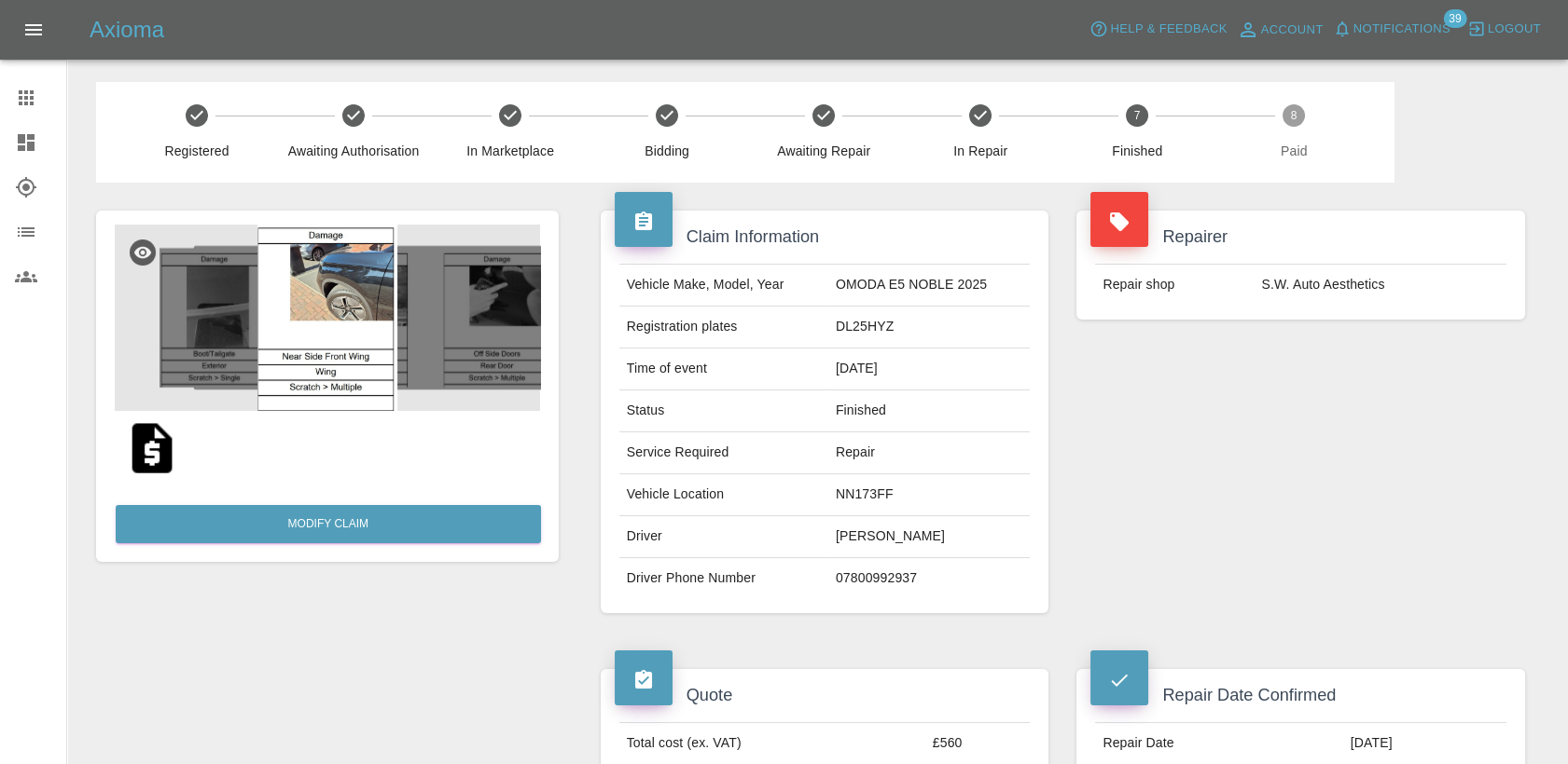
click at [37, 101] on div at bounding box center [41, 97] width 52 height 22
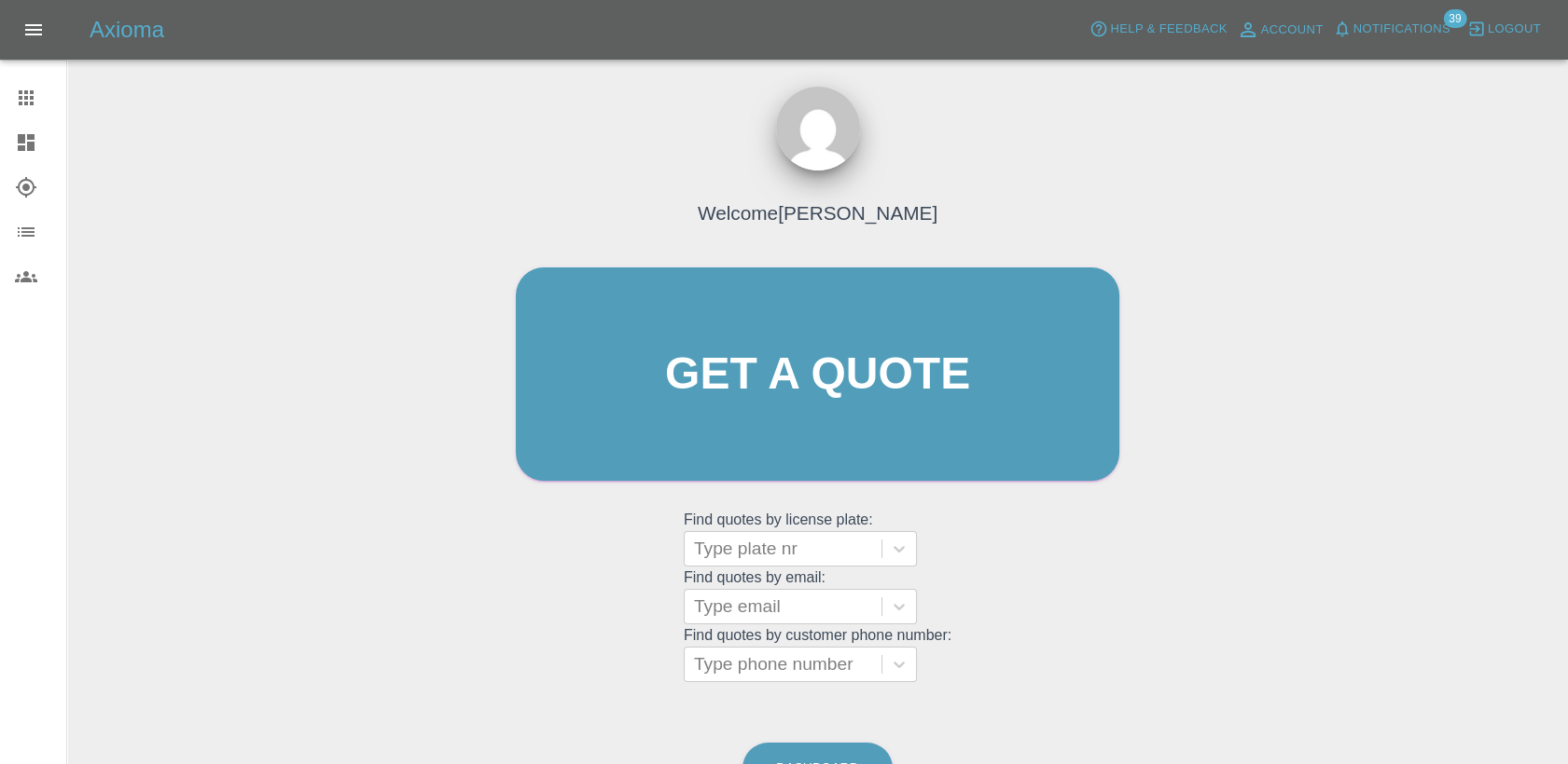
click at [799, 570] on grid "Find quotes by email: Type email" at bounding box center [817, 597] width 268 height 55
click at [804, 555] on div at bounding box center [783, 549] width 178 height 26
paste input "DL25HYZ"
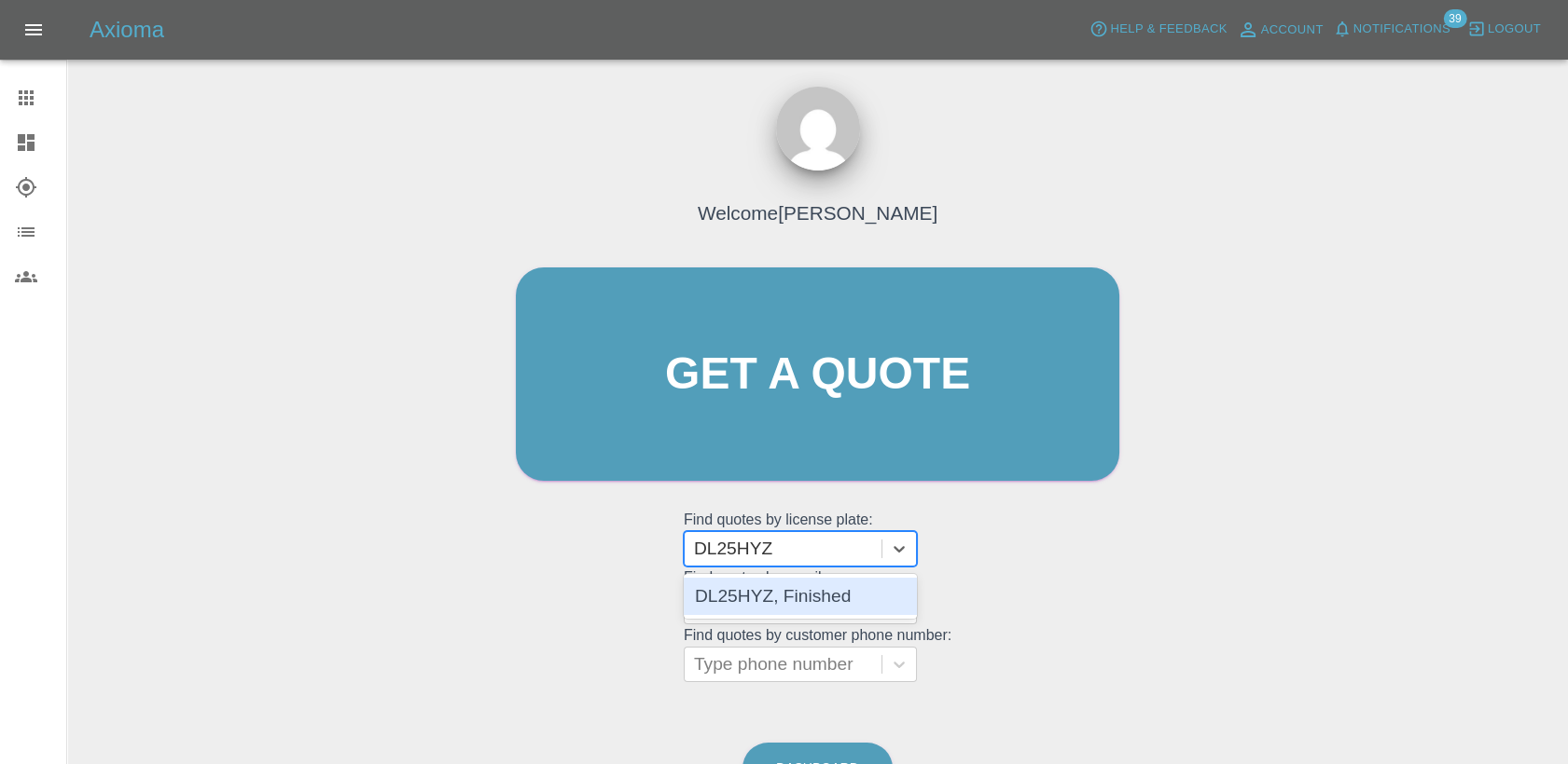
type input "DL25HYZ"
